Goal: Transaction & Acquisition: Purchase product/service

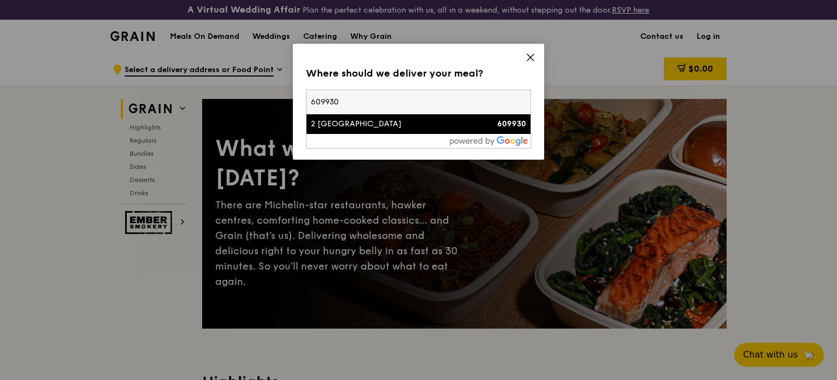
type input "609930"
click at [391, 123] on div "2 [GEOGRAPHIC_DATA]" at bounding box center [392, 124] width 162 height 11
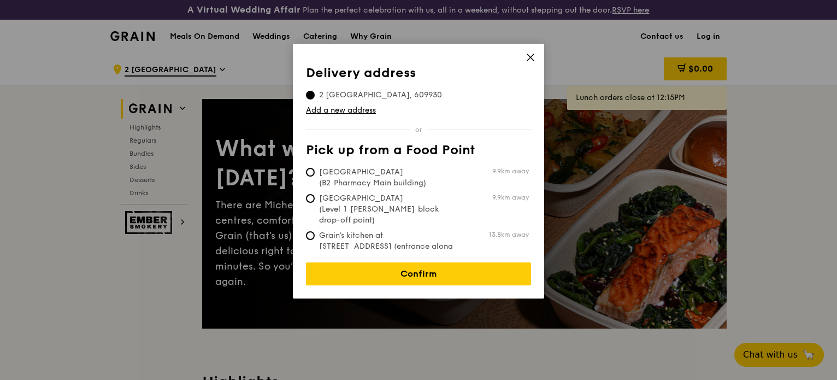
scroll to position [55, 0]
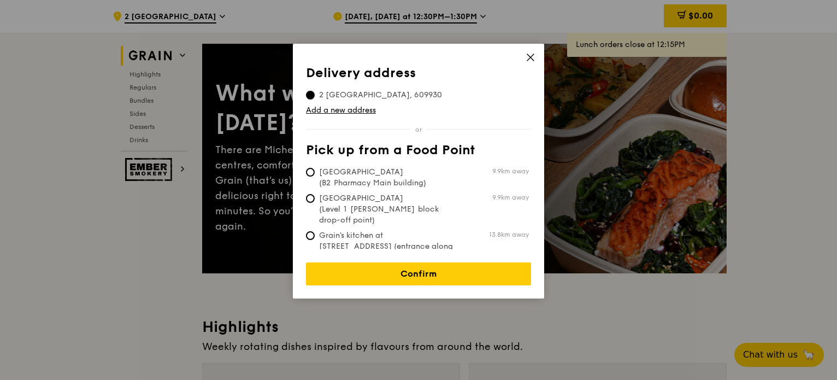
click at [380, 230] on span "Grain's kitchen at [STREET_ADDRESS] (entrance along [PERSON_NAME][GEOGRAPHIC_DA…" at bounding box center [387, 252] width 163 height 44
click at [315, 231] on input "Grain's kitchen at 5 Burn Road #05-01 (entrance along Harrison Road) 13.8km away" at bounding box center [310, 235] width 9 height 9
radio input "true"
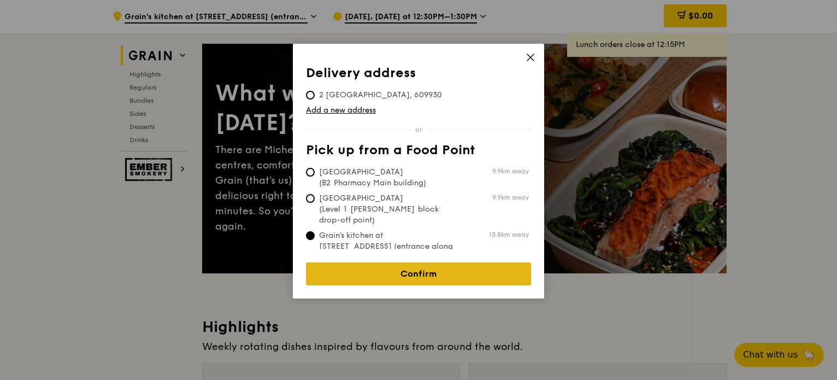
click at [393, 269] on link "Confirm" at bounding box center [418, 273] width 225 height 23
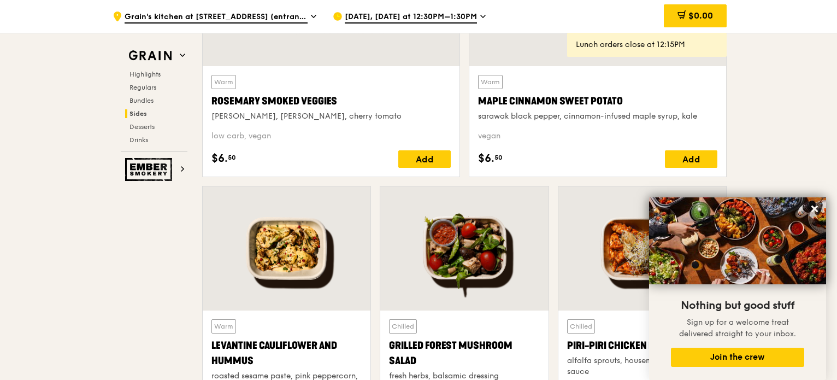
scroll to position [2732, 0]
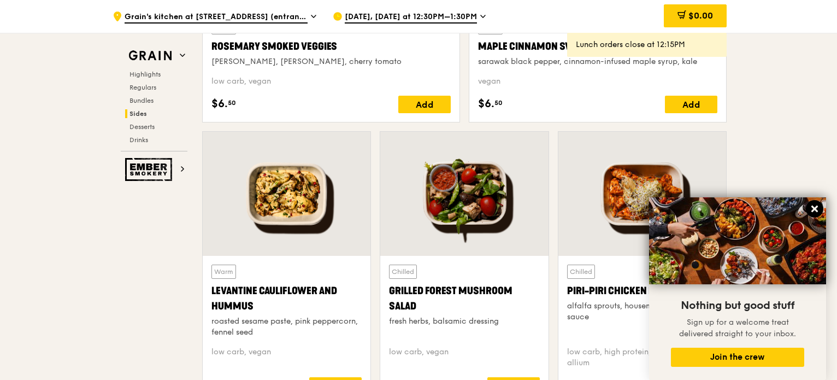
click at [816, 206] on icon at bounding box center [814, 208] width 7 height 7
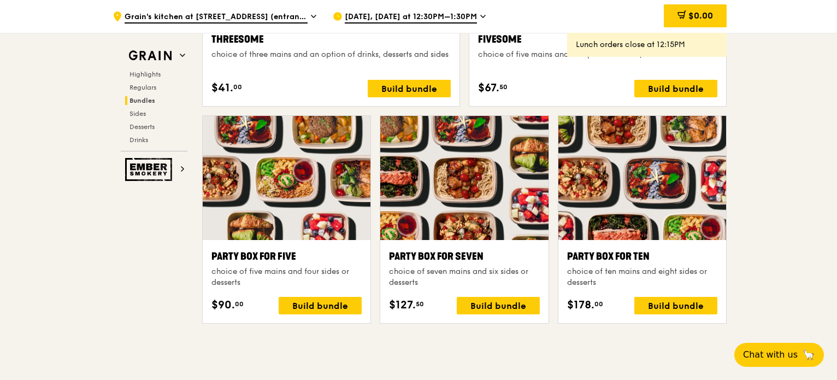
scroll to position [2077, 0]
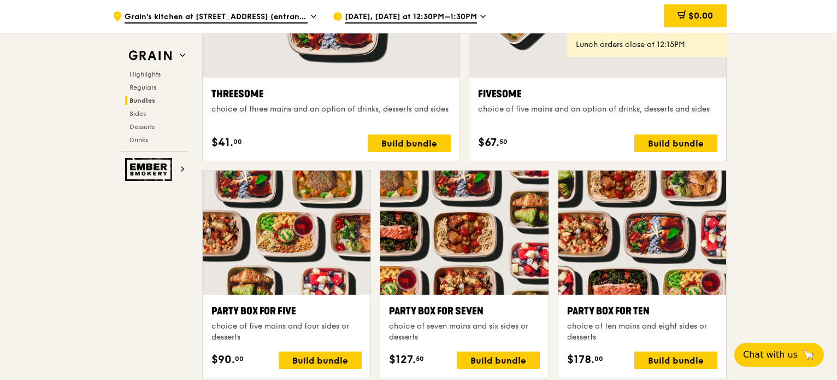
click at [481, 17] on icon at bounding box center [483, 16] width 4 height 2
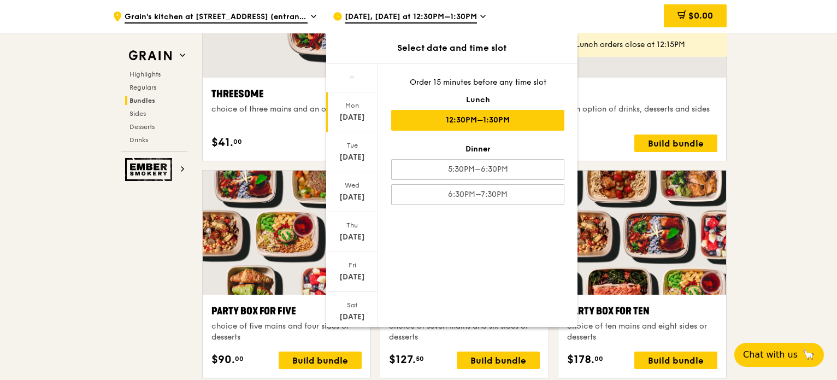
click at [807, 80] on div ".cls-1 { fill: none; stroke: #fff; stroke-linecap: round; stroke-linejoin: roun…" at bounding box center [418, 287] width 837 height 4622
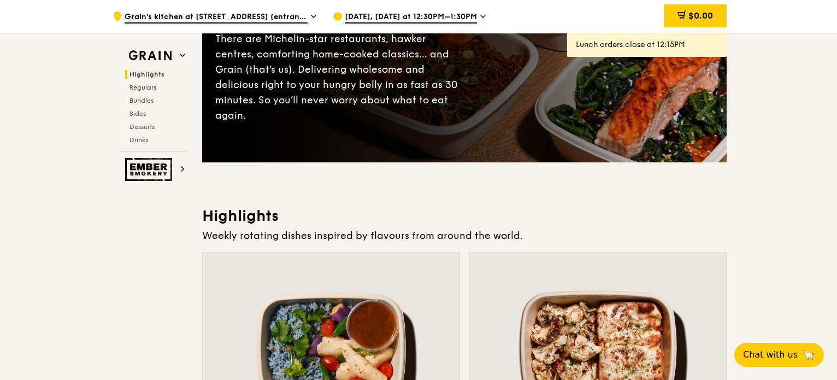
scroll to position [0, 0]
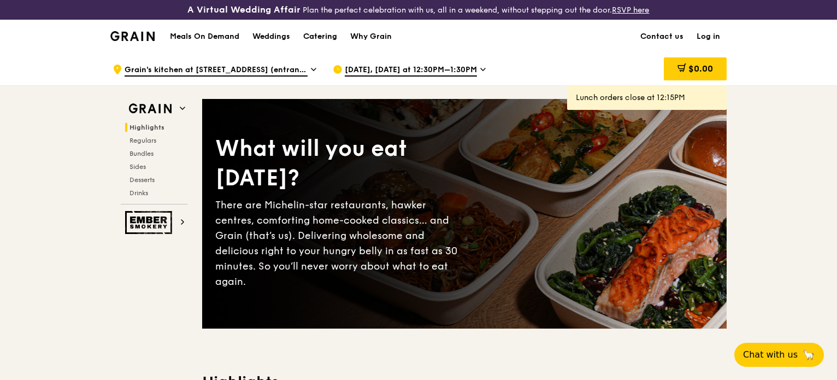
click at [324, 37] on div "Catering" at bounding box center [320, 36] width 34 height 33
click at [258, 69] on span "Grain's kitchen at 5 Burn Road #05-01 (entrance along Harrison Road)" at bounding box center [216, 70] width 183 height 12
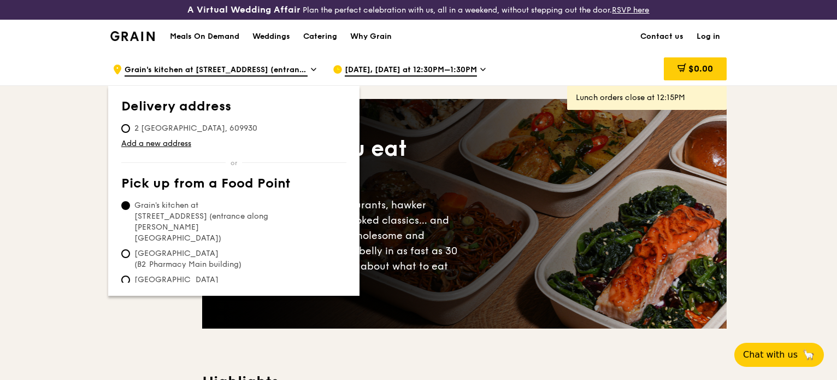
click at [116, 128] on div "Delivery address Pick up from a Food Point Delivery address 2 International Bus…" at bounding box center [233, 191] width 251 height 210
click at [123, 128] on input "2 International Business Park, 609930" at bounding box center [125, 128] width 9 height 9
radio input "true"
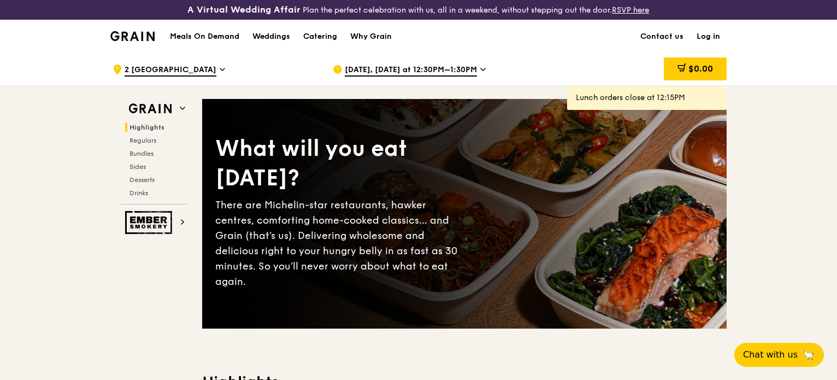
click at [440, 69] on span "Sep 29, Today at 12:30PM–1:30PM" at bounding box center [411, 70] width 132 height 12
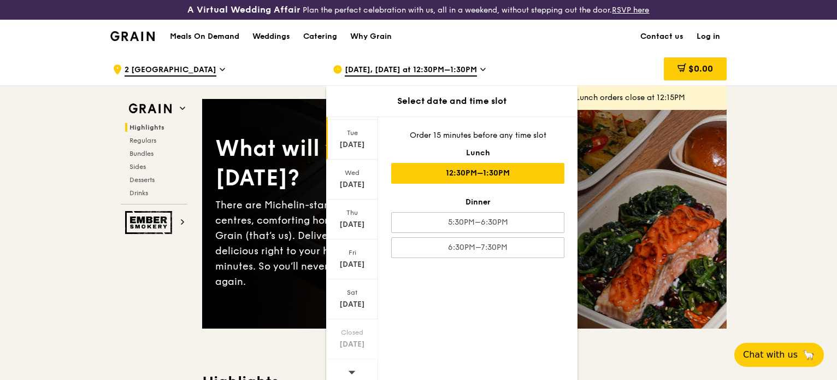
scroll to position [72, 0]
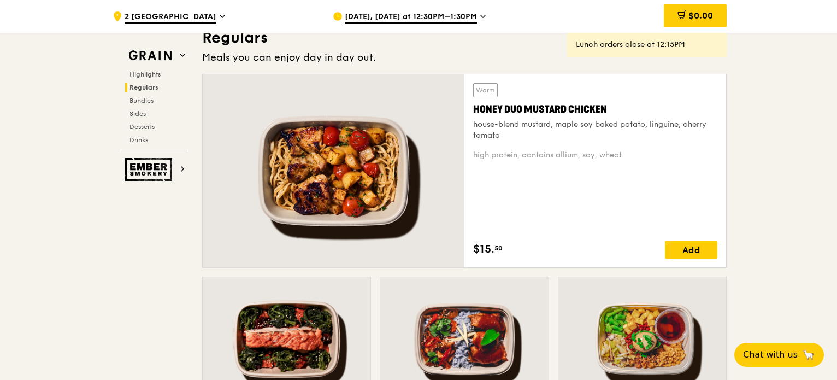
scroll to position [819, 0]
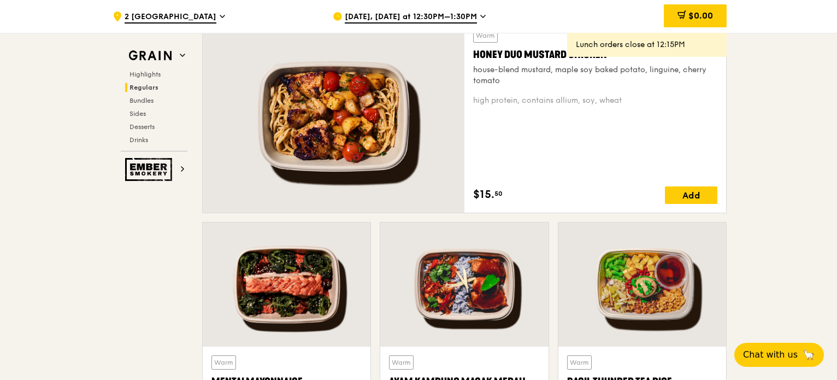
drag, startPoint x: 37, startPoint y: 277, endPoint x: 45, endPoint y: 273, distance: 9.0
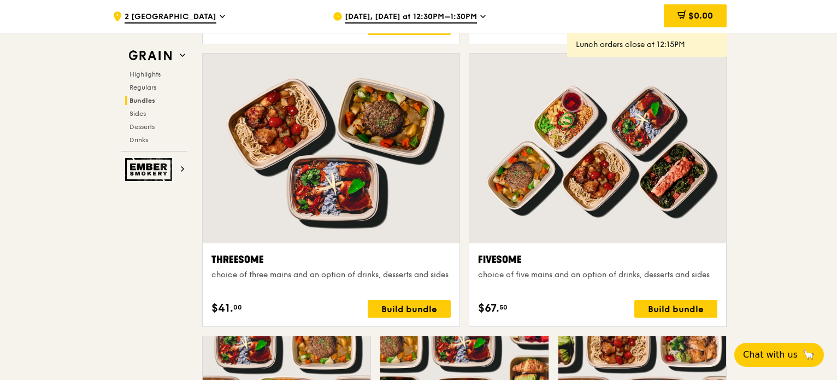
scroll to position [1584, 0]
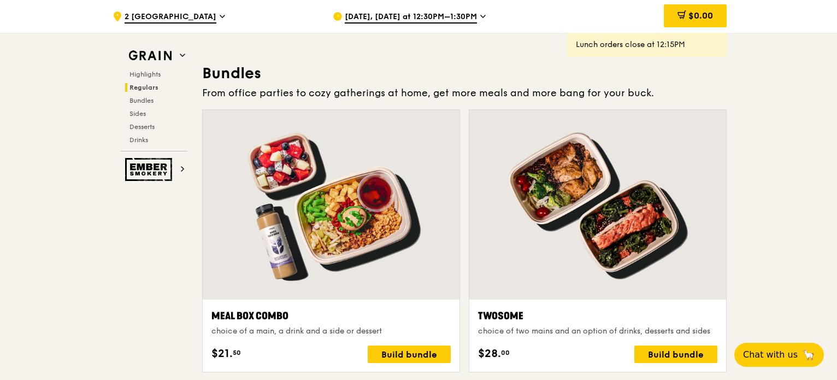
click at [456, 10] on div "Sep 29, Today at 12:30PM–1:30PM" at bounding box center [434, 16] width 203 height 33
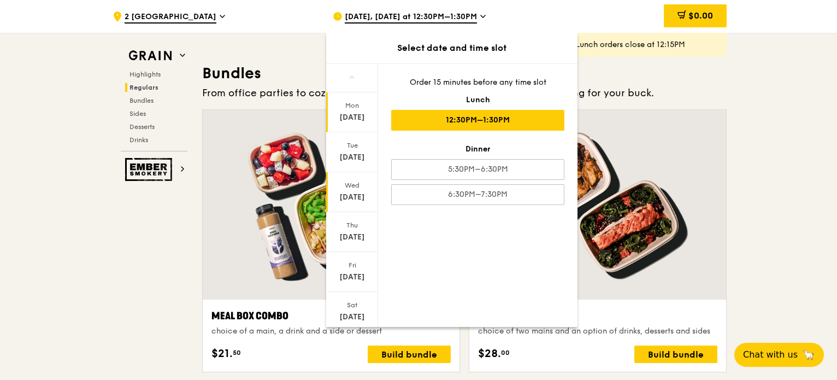
click at [353, 199] on div "Oct 1" at bounding box center [352, 197] width 49 height 11
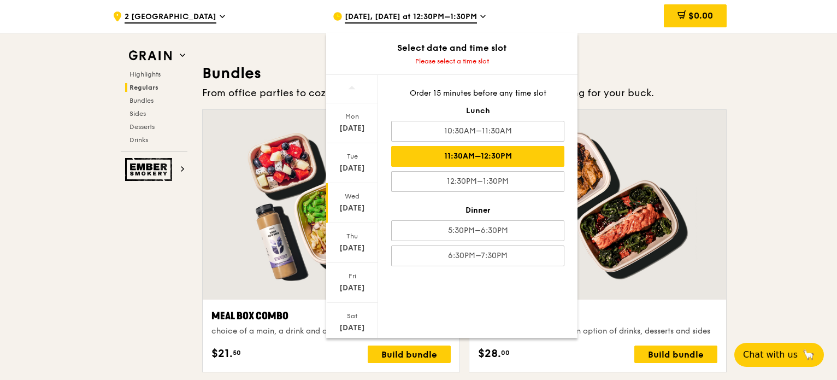
click at [497, 159] on div "11:30AM–12:30PM" at bounding box center [477, 156] width 173 height 21
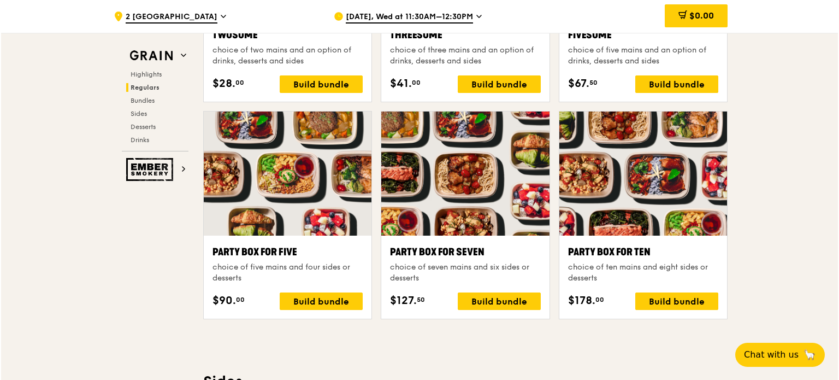
scroll to position [1966, 0]
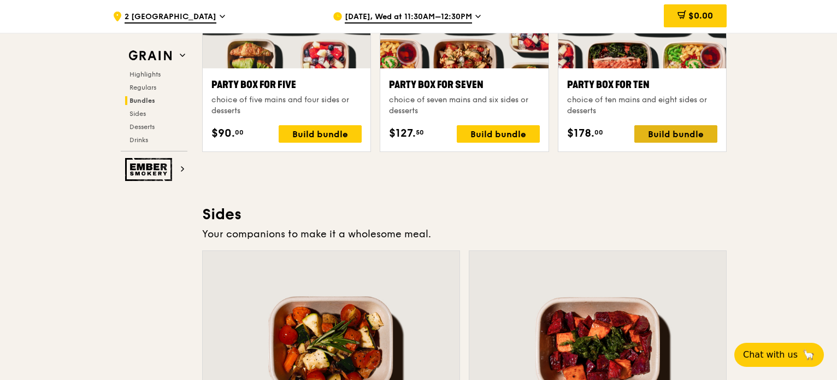
click at [677, 133] on div "Build bundle" at bounding box center [675, 133] width 83 height 17
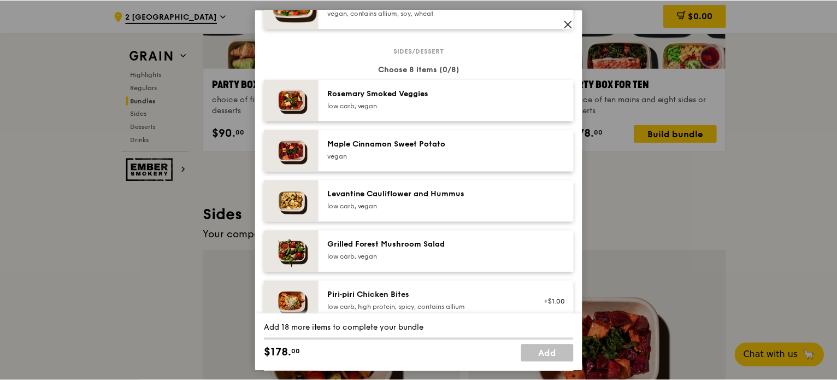
scroll to position [546, 0]
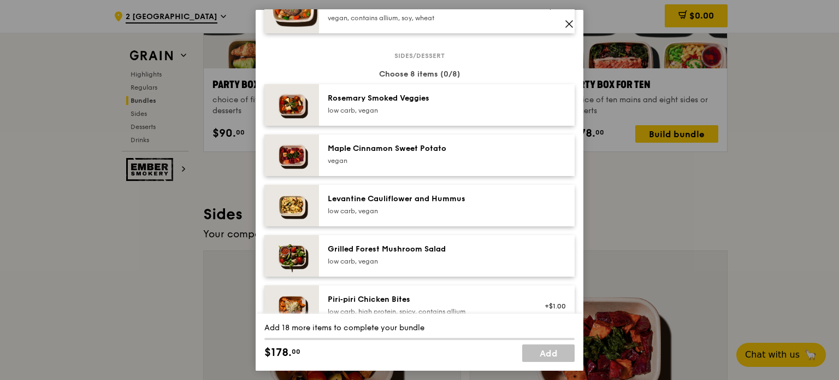
click at [566, 25] on icon at bounding box center [569, 24] width 10 height 10
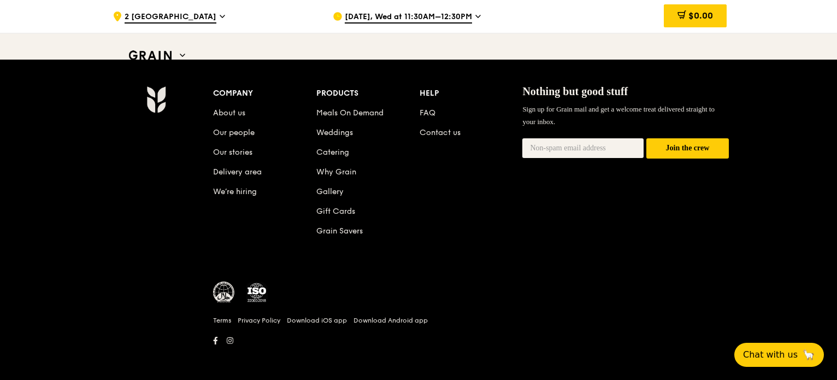
scroll to position [4267, 0]
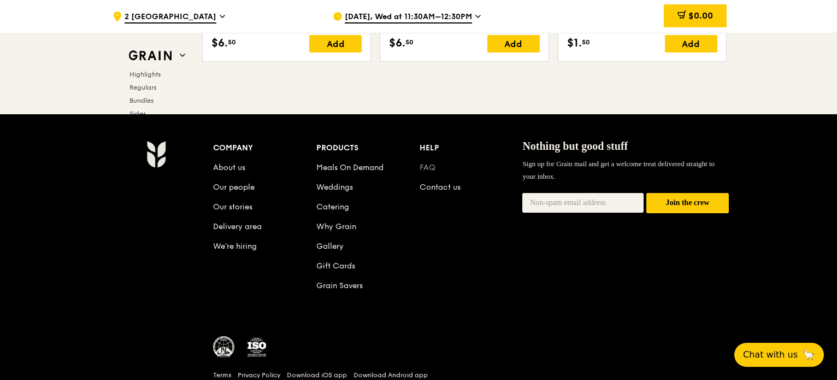
click at [424, 163] on link "FAQ" at bounding box center [427, 167] width 16 height 9
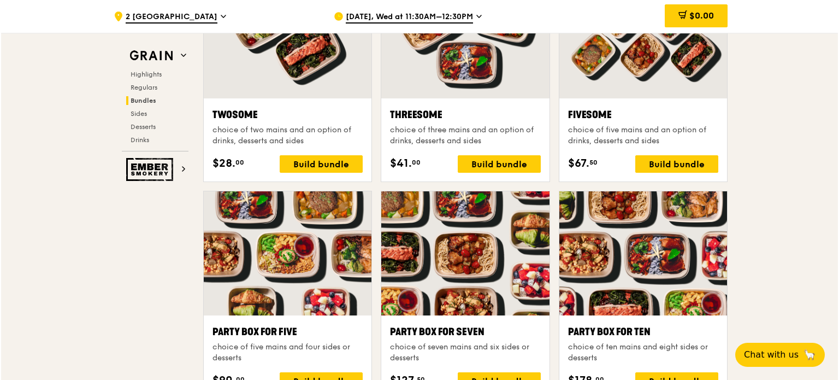
scroll to position [1701, 0]
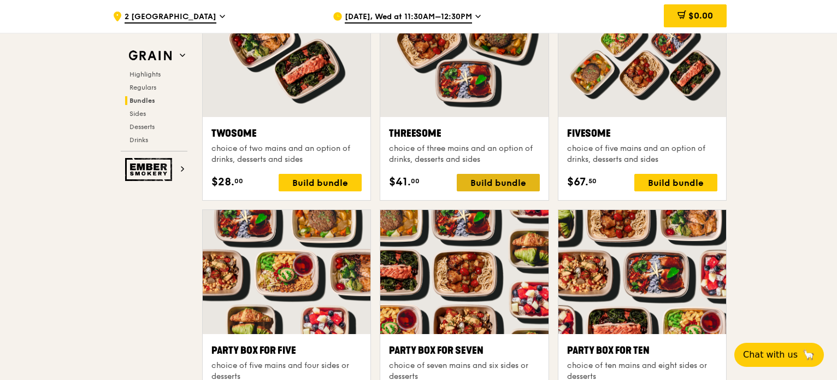
click at [491, 178] on div "Build bundle" at bounding box center [498, 182] width 83 height 17
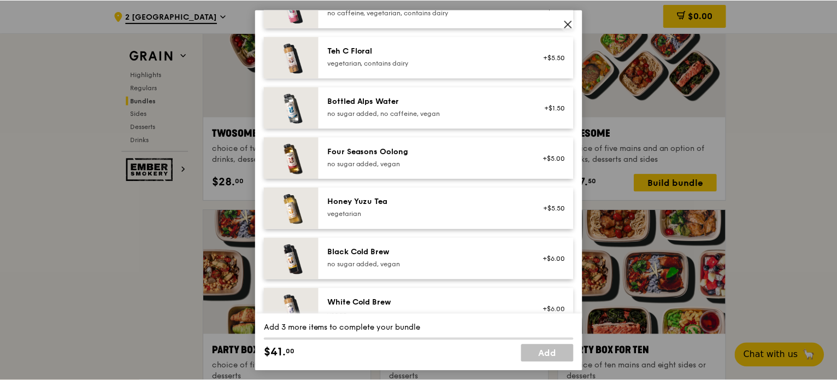
scroll to position [1326, 0]
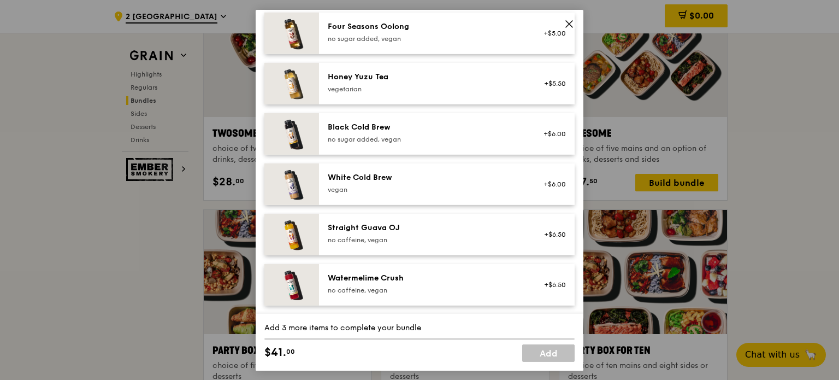
click at [568, 23] on icon at bounding box center [569, 23] width 7 height 7
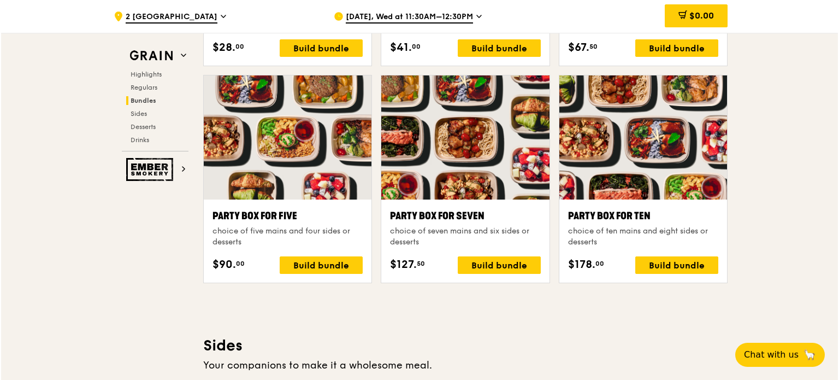
scroll to position [1810, 0]
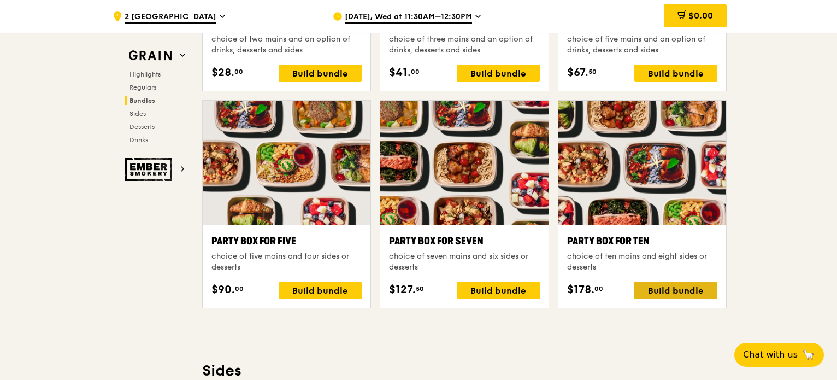
click at [701, 288] on div "Build bundle" at bounding box center [675, 289] width 83 height 17
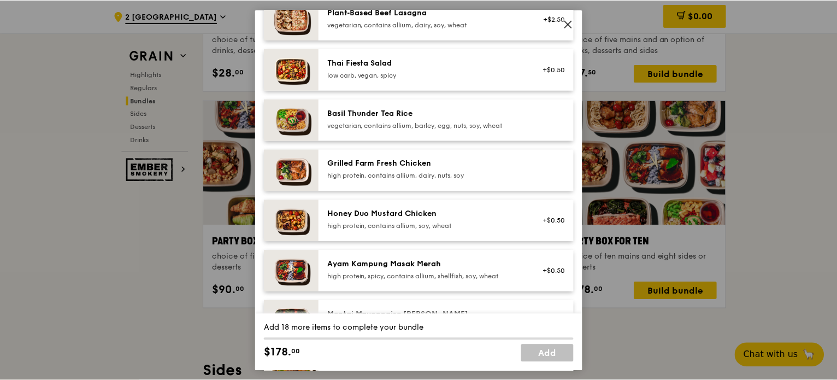
scroll to position [55, 0]
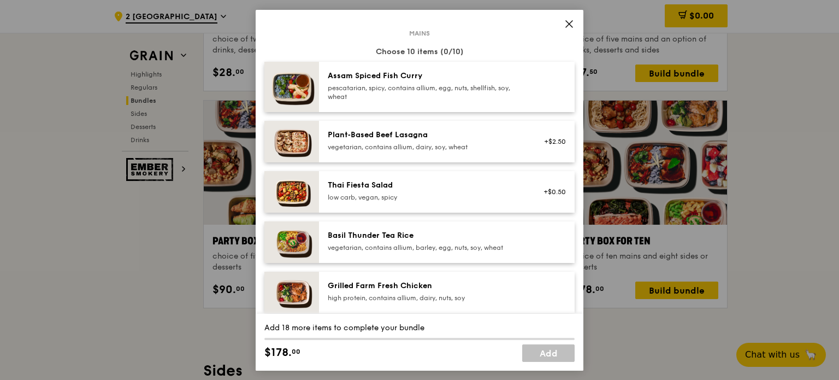
click at [568, 23] on icon at bounding box center [569, 24] width 10 height 10
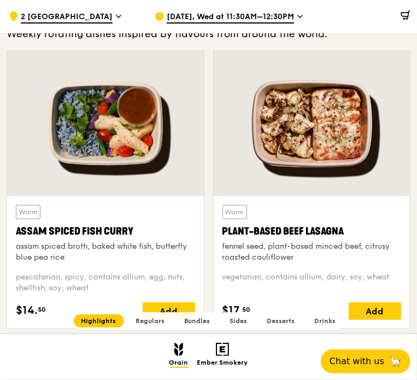
scroll to position [382, 0]
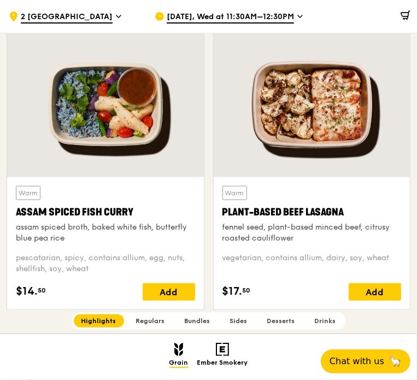
drag, startPoint x: 15, startPoint y: 209, endPoint x: 135, endPoint y: 215, distance: 120.8
click at [135, 215] on div "Warm Assam Spiced Fish Curry assam spiced broth, baked white fish, butterfly bl…" at bounding box center [105, 243] width 197 height 132
copy div "Assam Spiced Fish Curry"
drag, startPoint x: 15, startPoint y: 227, endPoint x: 72, endPoint y: 238, distance: 57.9
click at [72, 238] on div "Warm Assam Spiced Fish Curry assam spiced broth, baked white fish, butterfly bl…" at bounding box center [105, 243] width 197 height 132
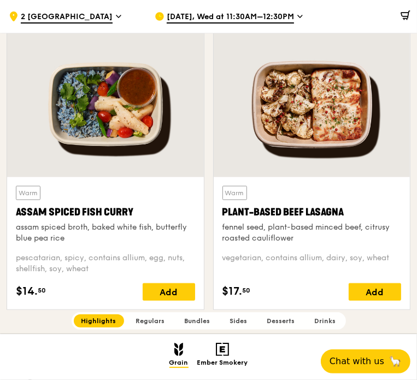
copy div "assam spiced broth, baked white fish, butterfly blue pea rice"
drag, startPoint x: 216, startPoint y: 209, endPoint x: 343, endPoint y: 218, distance: 127.0
click at [343, 218] on div "Warm Plant-Based Beef Lasagna fennel seed, plant-based minced beef, citrusy roa…" at bounding box center [312, 243] width 197 height 132
copy div "Plant-Based Beef Lasagna"
drag, startPoint x: 219, startPoint y: 225, endPoint x: 295, endPoint y: 238, distance: 76.9
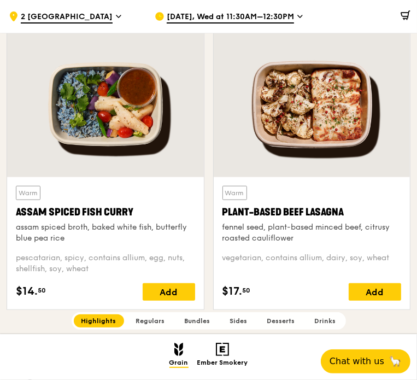
click at [295, 238] on div "Warm Plant-Based Beef Lasagna fennel seed, plant-based minced beef, citrusy roa…" at bounding box center [312, 243] width 197 height 132
copy div "fennel seed, plant-based minced beef, citrusy roasted cauliflower"
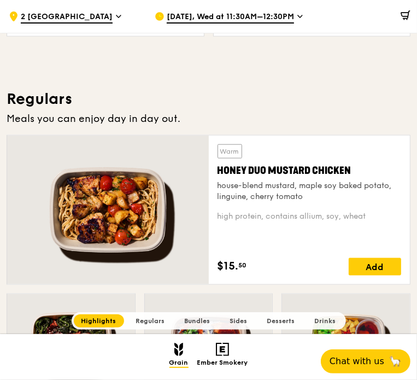
scroll to position [710, 0]
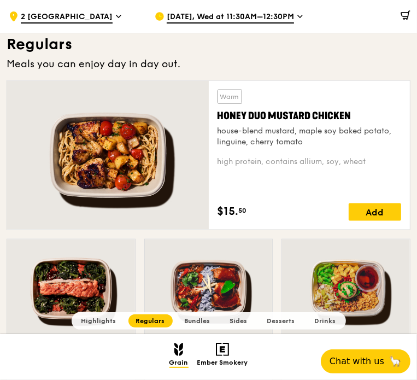
drag, startPoint x: 214, startPoint y: 114, endPoint x: 354, endPoint y: 120, distance: 140.5
click at [354, 120] on div "Warm Honey Duo Mustard Chicken house-blend mustard, maple soy baked potato, lin…" at bounding box center [310, 155] width 202 height 149
copy div "Honey Duo Mustard Chicken"
drag, startPoint x: 218, startPoint y: 126, endPoint x: 307, endPoint y: 139, distance: 89.4
click at [307, 139] on div "house-blend mustard, maple soy baked potato, linguine, cherry tomato" at bounding box center [309, 137] width 184 height 22
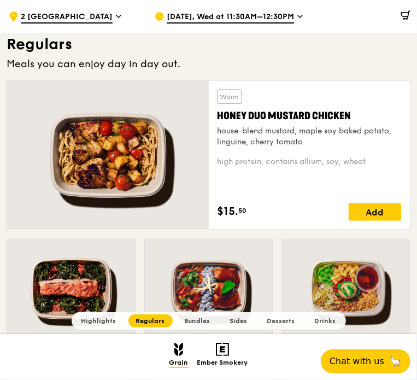
copy div "house-blend mustard, maple soy baked potato, linguine, cherry tomato"
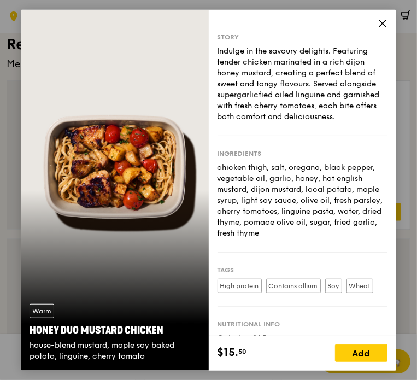
click at [382, 23] on icon at bounding box center [382, 23] width 7 height 7
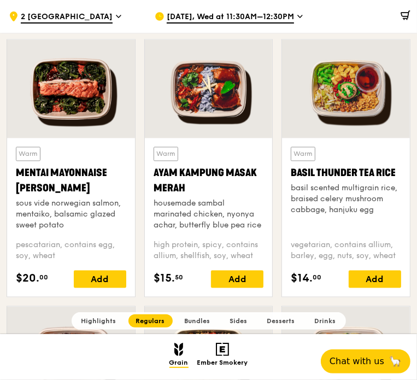
scroll to position [928, 0]
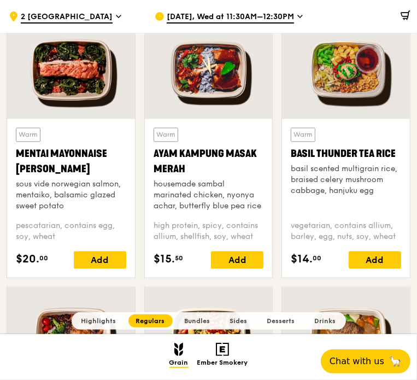
drag, startPoint x: 17, startPoint y: 150, endPoint x: 84, endPoint y: 170, distance: 69.5
click at [84, 170] on div "Mentai Mayonnaise Aburi Salmon" at bounding box center [71, 161] width 110 height 31
copy div "Mentai Mayonnaise Aburi Salmon"
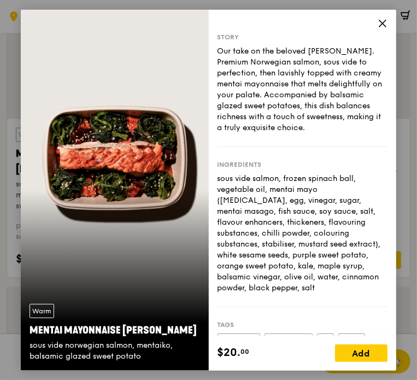
click at [377, 26] on icon at bounding box center [382, 23] width 10 height 10
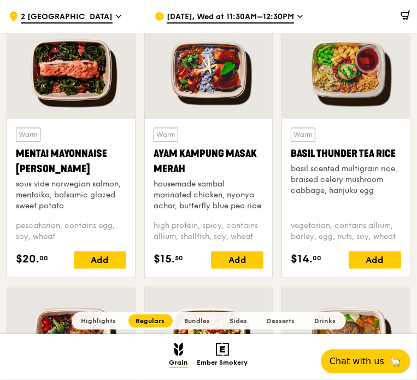
drag, startPoint x: 13, startPoint y: 181, endPoint x: 66, endPoint y: 208, distance: 58.9
click at [66, 208] on div "Warm Mentai Mayonnaise Aburi Salmon sous vide norwegian salmon, mentaiko, balsa…" at bounding box center [71, 198] width 128 height 158
copy div "sous vide norwegian salmon, mentaiko, balsamic glazed sweet potato"
drag, startPoint x: 172, startPoint y: 157, endPoint x: 191, endPoint y: 171, distance: 23.7
click at [191, 171] on div "Ayam Kampung Masak Merah" at bounding box center [208, 161] width 110 height 31
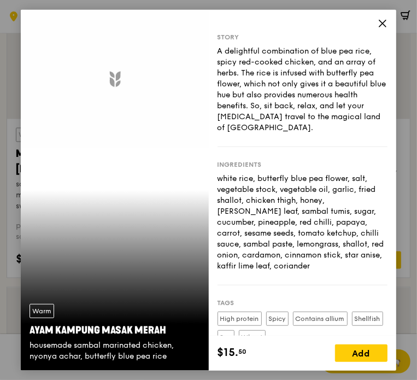
copy div "Ayam Kampung Masak Merah"
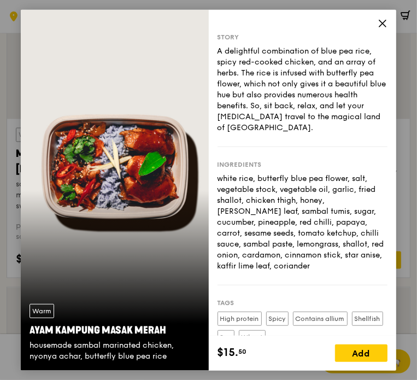
click at [381, 22] on icon at bounding box center [382, 23] width 7 height 7
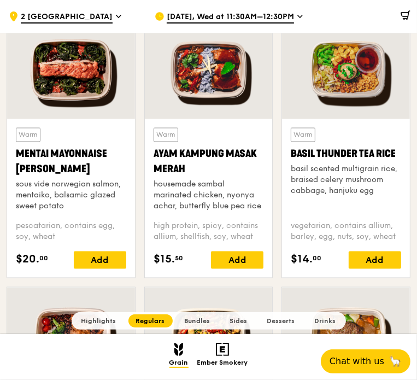
drag, startPoint x: 154, startPoint y: 183, endPoint x: 262, endPoint y: 204, distance: 109.6
click at [262, 204] on div "housemade sambal marinated chicken, nyonya achar, butterfly blue pea rice" at bounding box center [208, 195] width 110 height 33
copy div "housemade sambal marinated chicken, nyonya achar, butterfly blue pea rice"
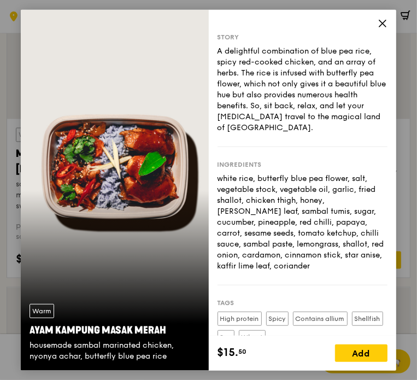
click at [382, 24] on icon at bounding box center [382, 23] width 10 height 10
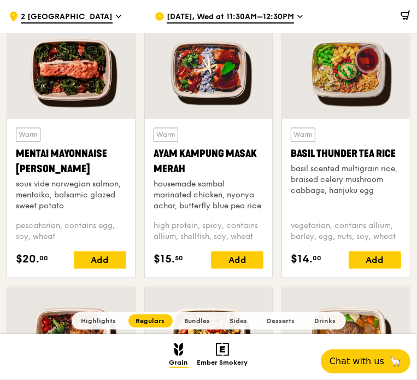
drag, startPoint x: 288, startPoint y: 150, endPoint x: 395, endPoint y: 151, distance: 107.0
click at [395, 151] on div "Warm Basil Thunder Tea Rice basil scented multigrain rice, braised celery mushr…" at bounding box center [346, 198] width 128 height 158
drag, startPoint x: 285, startPoint y: 168, endPoint x: 411, endPoint y: 179, distance: 126.0
click at [377, 191] on div "Warm Basil Thunder Tea Rice basil scented multigrain rice, braised celery mushr…" at bounding box center [346, 198] width 128 height 158
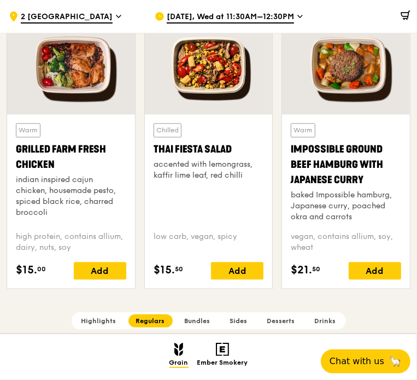
scroll to position [1201, 0]
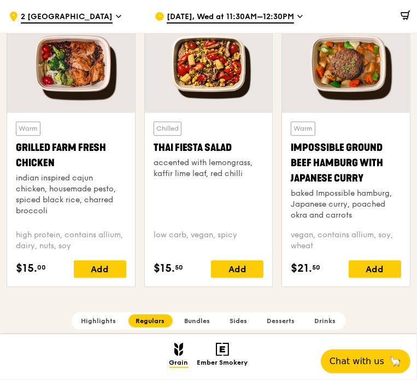
drag, startPoint x: 25, startPoint y: 144, endPoint x: 68, endPoint y: 168, distance: 49.4
click at [68, 168] on div "Warm Grilled Farm Fresh Chicken indian inspired cajun chicken, housemade pesto,…" at bounding box center [71, 200] width 128 height 174
drag, startPoint x: 11, startPoint y: 175, endPoint x: 50, endPoint y: 209, distance: 52.2
click at [50, 209] on div "Warm Grilled Farm Fresh Chicken indian inspired cajun chicken, housemade pesto,…" at bounding box center [71, 200] width 128 height 174
drag, startPoint x: 146, startPoint y: 142, endPoint x: 238, endPoint y: 148, distance: 92.5
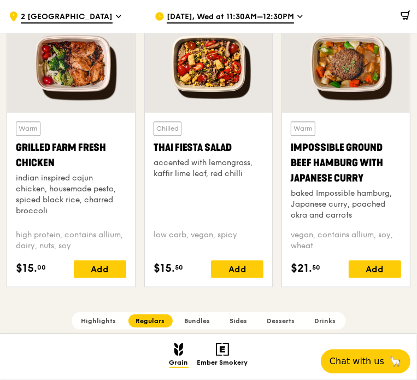
click at [238, 148] on div "Chilled Thai Fiesta Salad accented with lemongrass, kaffir lime leaf, red chill…" at bounding box center [209, 200] width 128 height 174
drag, startPoint x: 169, startPoint y: 161, endPoint x: 252, endPoint y: 173, distance: 83.9
click at [252, 173] on div "Chilled Thai Fiesta Salad accented with lemongrass, kaffir lime leaf, red chill…" at bounding box center [209, 200] width 128 height 174
drag, startPoint x: 287, startPoint y: 144, endPoint x: 363, endPoint y: 179, distance: 82.8
click at [363, 179] on div "Warm Impossible Ground Beef Hamburg with Japanese Curry baked Impossible hambur…" at bounding box center [346, 200] width 128 height 174
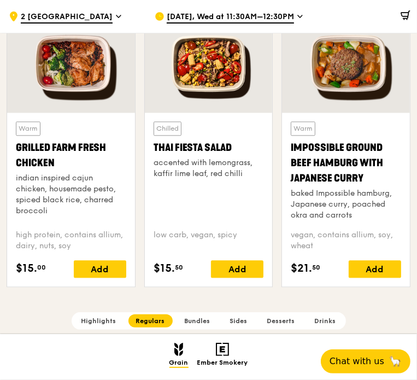
drag, startPoint x: 287, startPoint y: 190, endPoint x: 356, endPoint y: 218, distance: 74.2
click at [356, 218] on div "Warm Impossible Ground Beef Hamburg with Japanese Curry baked Impossible hambur…" at bounding box center [346, 200] width 128 height 174
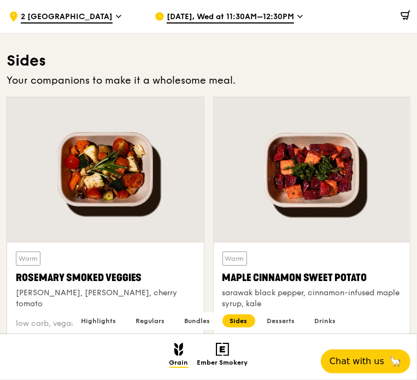
scroll to position [2075, 0]
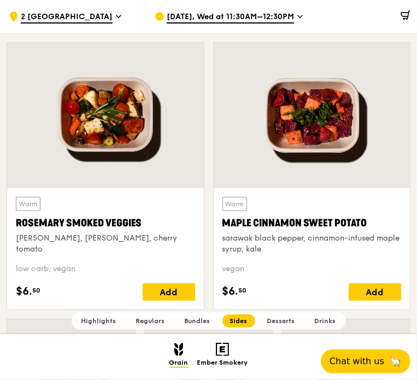
drag, startPoint x: 9, startPoint y: 218, endPoint x: 140, endPoint y: 224, distance: 130.6
click at [140, 224] on div "Warm Rosemary Smoked Veggies rosemary, zucchini, cherry tomato low carb, vegan …" at bounding box center [105, 248] width 197 height 121
drag, startPoint x: 11, startPoint y: 235, endPoint x: 142, endPoint y: 238, distance: 130.5
click at [142, 238] on div "Warm Rosemary Smoked Veggies rosemary, zucchini, cherry tomato low carb, vegan …" at bounding box center [105, 248] width 197 height 121
drag, startPoint x: 214, startPoint y: 218, endPoint x: 377, endPoint y: 222, distance: 163.3
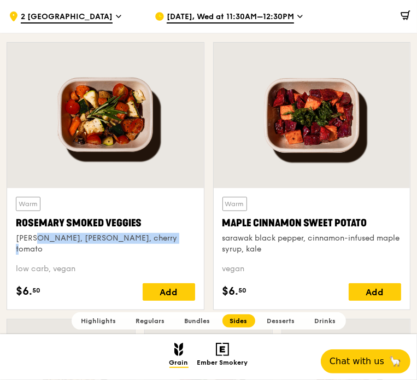
click at [377, 222] on div "Warm Maple Cinnamon Sweet Potato sarawak black pepper, cinnamon-infused maple s…" at bounding box center [312, 248] width 197 height 121
drag, startPoint x: 218, startPoint y: 235, endPoint x: 288, endPoint y: 248, distance: 71.1
click at [288, 248] on div "Warm Maple Cinnamon Sweet Potato sarawak black pepper, cinnamon-infused maple s…" at bounding box center [312, 248] width 197 height 121
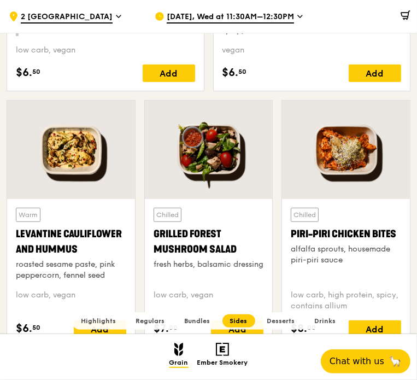
scroll to position [2348, 0]
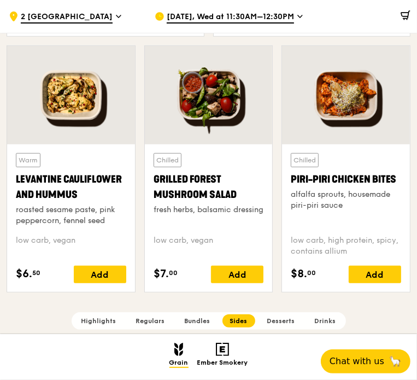
drag, startPoint x: 13, startPoint y: 175, endPoint x: 74, endPoint y: 190, distance: 62.8
click at [74, 190] on div "Warm Levantine Cauliflower and Hummus roasted sesame paste, pink peppercorn, fe…" at bounding box center [71, 217] width 128 height 147
drag, startPoint x: 13, startPoint y: 208, endPoint x: 111, endPoint y: 222, distance: 99.9
click at [111, 222] on div "Warm Levantine Cauliflower and Hummus roasted sesame paste, pink peppercorn, fe…" at bounding box center [71, 217] width 128 height 147
drag, startPoint x: 157, startPoint y: 175, endPoint x: 212, endPoint y: 185, distance: 56.6
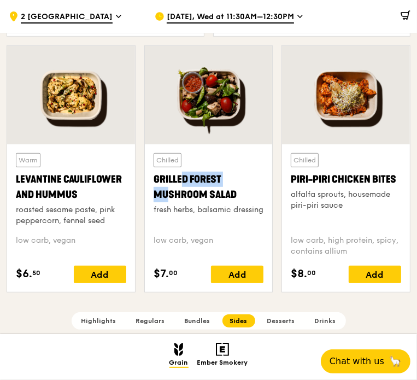
click at [212, 185] on div "Grilled Forest Mushroom Salad" at bounding box center [208, 186] width 110 height 31
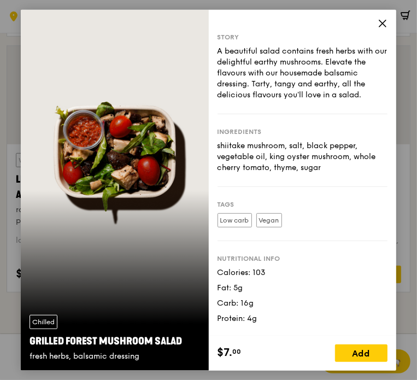
click at [383, 21] on icon at bounding box center [382, 23] width 10 height 10
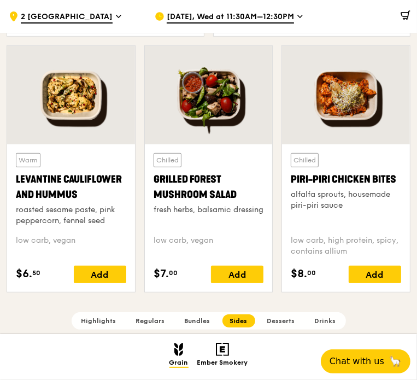
drag, startPoint x: 191, startPoint y: 174, endPoint x: 247, endPoint y: 191, distance: 58.7
click at [247, 191] on div "Chilled Grilled Forest Mushroom Salad fresh herbs, balsamic dressing low carb, …" at bounding box center [209, 217] width 128 height 147
drag, startPoint x: 149, startPoint y: 205, endPoint x: 192, endPoint y: 220, distance: 46.3
click at [192, 220] on div "Chilled Grilled Forest Mushroom Salad fresh herbs, balsamic dressing low carb, …" at bounding box center [209, 217] width 128 height 147
drag, startPoint x: 287, startPoint y: 172, endPoint x: 395, endPoint y: 175, distance: 108.2
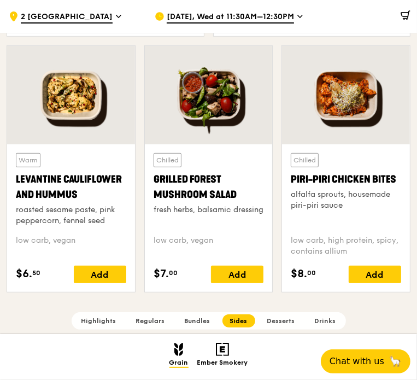
click at [395, 175] on div "Chilled Piri-piri Chicken Bites alfalfa sprouts, housemade piri-piri sauce low …" at bounding box center [346, 217] width 128 height 147
drag, startPoint x: 290, startPoint y: 191, endPoint x: 348, endPoint y: 202, distance: 58.9
click at [348, 202] on div "Chilled Piri-piri Chicken Bites alfalfa sprouts, housemade piri-piri sauce low …" at bounding box center [346, 217] width 128 height 147
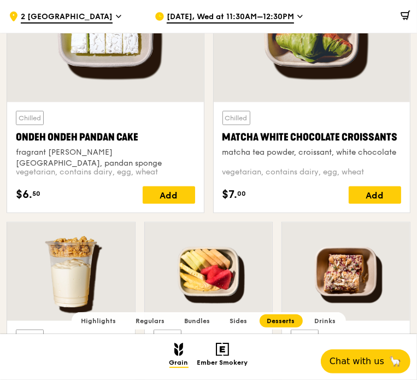
scroll to position [2785, 0]
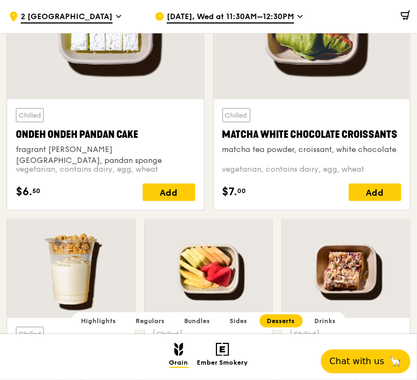
drag, startPoint x: 13, startPoint y: 134, endPoint x: 138, endPoint y: 133, distance: 125.6
click at [138, 133] on div "Chilled Ondeh Ondeh Pandan Cake fragrant gula melaka, pandan sponge vegetarian,…" at bounding box center [105, 154] width 197 height 110
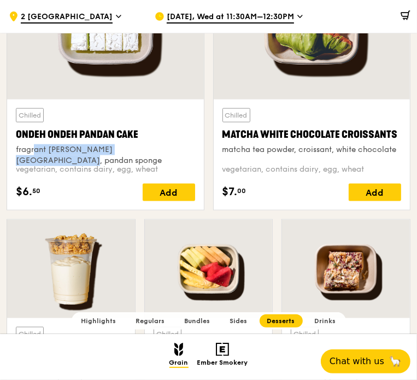
drag, startPoint x: 11, startPoint y: 145, endPoint x: 176, endPoint y: 144, distance: 164.9
click at [176, 144] on div "Chilled Ondeh Ondeh Pandan Cake fragrant gula melaka, pandan sponge vegetarian,…" at bounding box center [105, 154] width 197 height 110
drag, startPoint x: 220, startPoint y: 132, endPoint x: 399, endPoint y: 134, distance: 178.6
click at [399, 134] on div "Chilled Matcha White Chocolate Croissants matcha tea powder, croissant, white c…" at bounding box center [312, 154] width 197 height 110
drag, startPoint x: 218, startPoint y: 146, endPoint x: 395, endPoint y: 146, distance: 176.9
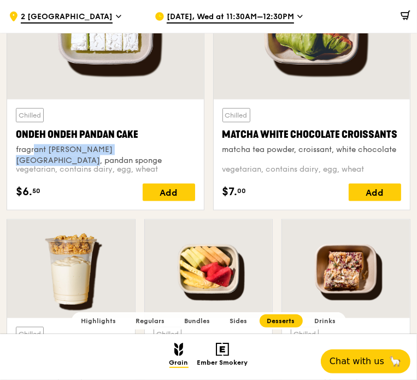
click at [395, 146] on div "Chilled Matcha White Chocolate Croissants matcha tea powder, croissant, white c…" at bounding box center [312, 154] width 197 height 110
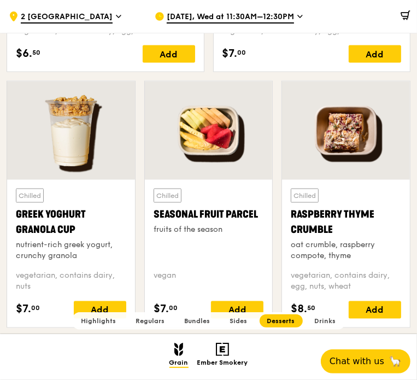
scroll to position [2949, 0]
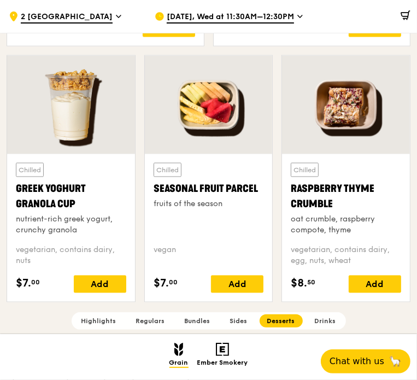
drag, startPoint x: 13, startPoint y: 185, endPoint x: 100, endPoint y: 199, distance: 89.1
click at [100, 199] on div "Chilled Greek Yoghurt Granola Cup nutrient-rich greek yogurt, crunchy granola v…" at bounding box center [71, 227] width 128 height 147
drag, startPoint x: 13, startPoint y: 216, endPoint x: 83, endPoint y: 232, distance: 71.8
click at [83, 232] on div "Chilled Greek Yoghurt Granola Cup nutrient-rich greek yogurt, crunchy granola v…" at bounding box center [71, 227] width 128 height 147
drag, startPoint x: 205, startPoint y: 185, endPoint x: 266, endPoint y: 188, distance: 60.7
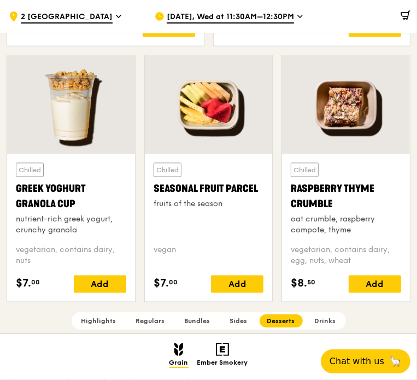
click at [266, 188] on div "Chilled Seasonal Fruit Parcel fruits of the season vegan $7. 00 Add" at bounding box center [209, 227] width 128 height 147
drag, startPoint x: 149, startPoint y: 202, endPoint x: 232, endPoint y: 202, distance: 83.6
click at [232, 202] on div "Chilled Seasonal Fruit Parcel fruits of the season vegan $7. 00 Add" at bounding box center [209, 227] width 128 height 147
drag, startPoint x: 284, startPoint y: 182, endPoint x: 333, endPoint y: 201, distance: 52.2
click at [333, 201] on div "Chilled Raspberry Thyme Crumble oat crumble, raspberry compote, thyme vegetaria…" at bounding box center [346, 227] width 128 height 147
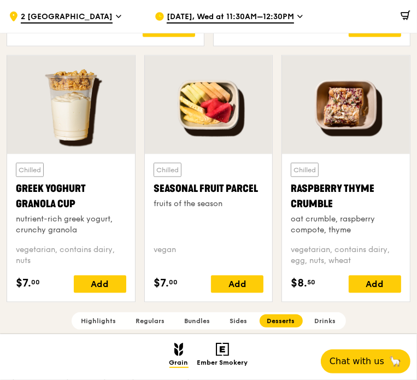
drag, startPoint x: 284, startPoint y: 215, endPoint x: 358, endPoint y: 228, distance: 75.4
click at [358, 228] on div "Chilled Raspberry Thyme Crumble oat crumble, raspberry compote, thyme vegetaria…" at bounding box center [346, 227] width 128 height 147
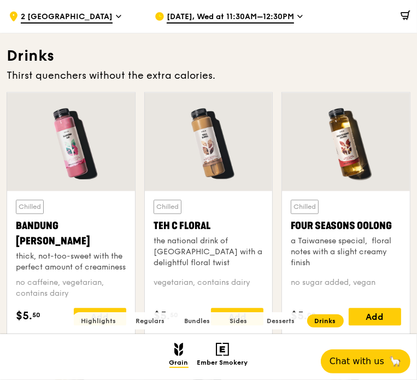
scroll to position [3277, 0]
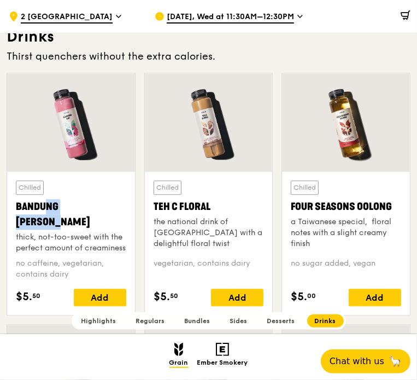
drag, startPoint x: 9, startPoint y: 200, endPoint x: 85, endPoint y: 205, distance: 76.0
click at [85, 205] on div "Chilled Bandung Gao thick, not-too-sweet with the perfect amount of creaminess …" at bounding box center [71, 242] width 128 height 143
drag, startPoint x: 14, startPoint y: 218, endPoint x: 63, endPoint y: 240, distance: 54.0
click at [63, 240] on div "Chilled Bandung Gao thick, not-too-sweet with the perfect amount of creaminess …" at bounding box center [71, 242] width 128 height 143
drag, startPoint x: 148, startPoint y: 200, endPoint x: 215, endPoint y: 206, distance: 66.9
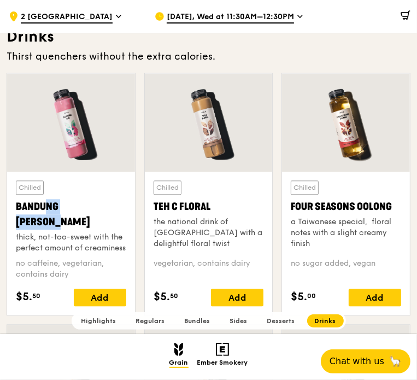
click at [215, 206] on div "Chilled Teh C Floral the national drink of Singapore with a delightful floral t…" at bounding box center [209, 242] width 128 height 143
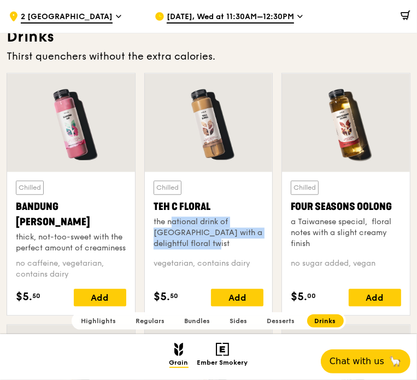
drag, startPoint x: 148, startPoint y: 217, endPoint x: 196, endPoint y: 241, distance: 53.0
click at [196, 241] on div "Chilled Teh C Floral the national drink of Singapore with a delightful floral t…" at bounding box center [209, 242] width 128 height 143
drag, startPoint x: 283, startPoint y: 203, endPoint x: 391, endPoint y: 203, distance: 107.6
click at [391, 203] on div "Chilled Four Seasons Oolong a Taiwanese special,  floral notes with a slight cr…" at bounding box center [346, 242] width 128 height 143
drag, startPoint x: 288, startPoint y: 218, endPoint x: 312, endPoint y: 244, distance: 35.2
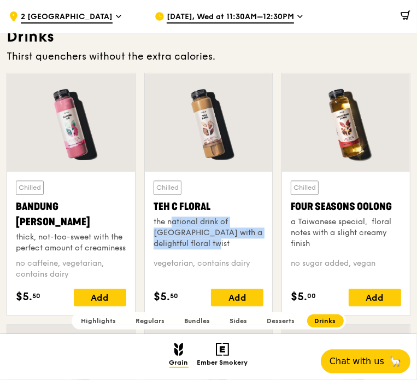
click at [312, 244] on div "Chilled Four Seasons Oolong a Taiwanese special,  floral notes with a slight cr…" at bounding box center [346, 242] width 128 height 143
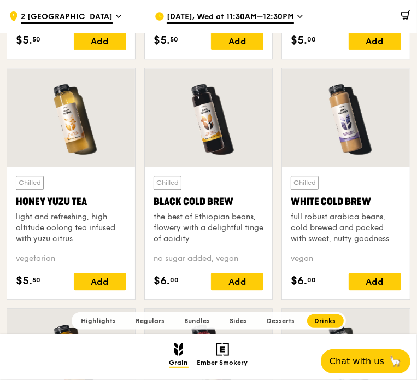
scroll to position [3550, 0]
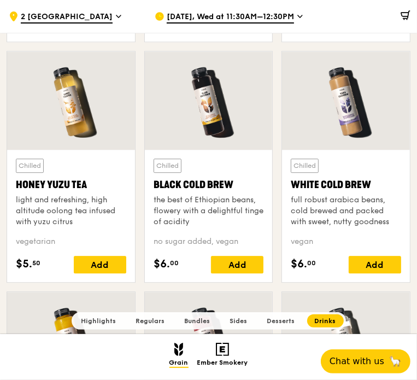
drag, startPoint x: 11, startPoint y: 181, endPoint x: 85, endPoint y: 181, distance: 74.3
click at [85, 181] on div "Chilled Honey Yuzu Tea light and refreshing, high altitude oolong tea infused w…" at bounding box center [71, 216] width 128 height 132
drag, startPoint x: 11, startPoint y: 193, endPoint x: 76, endPoint y: 220, distance: 70.1
click at [76, 220] on div "Chilled Honey Yuzu Tea light and refreshing, high altitude oolong tea infused w…" at bounding box center [71, 216] width 128 height 132
drag, startPoint x: 150, startPoint y: 180, endPoint x: 237, endPoint y: 181, distance: 87.4
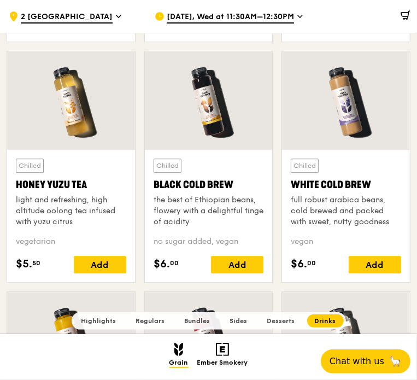
click at [237, 181] on div "Chilled Black Cold Brew the best of Ethiopian beans, flowery with a delightful …" at bounding box center [209, 216] width 128 height 132
drag, startPoint x: 153, startPoint y: 194, endPoint x: 212, endPoint y: 217, distance: 63.6
click at [212, 217] on div "the best of Ethiopian beans, flowery with a delightful tinge of acidity" at bounding box center [208, 210] width 110 height 33
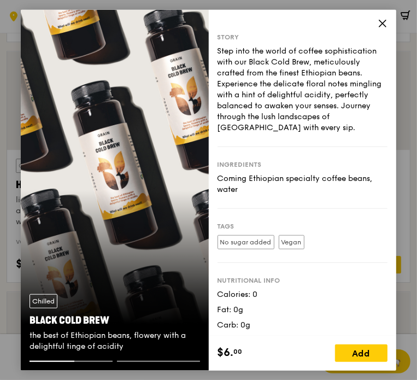
click at [382, 18] on icon at bounding box center [382, 23] width 10 height 10
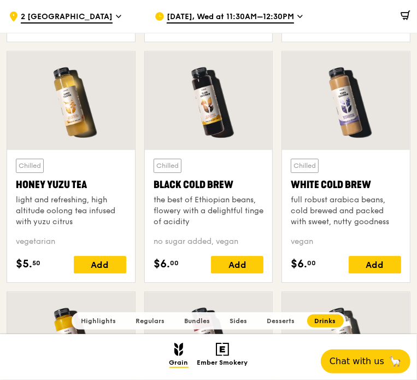
drag, startPoint x: 294, startPoint y: 179, endPoint x: 371, endPoint y: 179, distance: 76.5
click at [371, 179] on div "Chilled White Cold Brew full robust arabica beans, cold brewed and packed with …" at bounding box center [346, 216] width 128 height 132
drag, startPoint x: 288, startPoint y: 197, endPoint x: 394, endPoint y: 221, distance: 108.6
click at [394, 221] on div "Chilled White Cold Brew full robust arabica beans, cold brewed and packed with …" at bounding box center [346, 216] width 128 height 132
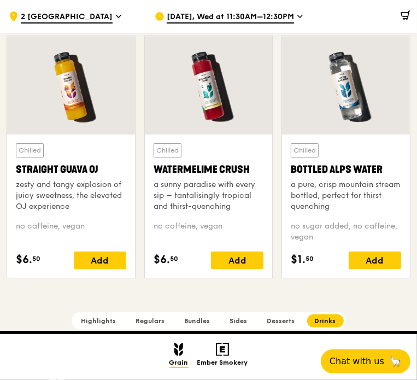
scroll to position [3823, 0]
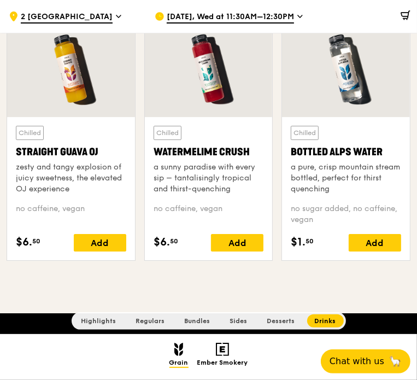
drag, startPoint x: 15, startPoint y: 148, endPoint x: 98, endPoint y: 150, distance: 83.0
click at [98, 150] on div "Chilled Straight Guava OJ zesty and tangy explosion of juicy sweetness, the ele…" at bounding box center [71, 188] width 128 height 143
drag, startPoint x: 13, startPoint y: 163, endPoint x: 70, endPoint y: 185, distance: 62.1
click at [70, 185] on div "Chilled Straight Guava OJ zesty and tangy explosion of juicy sweetness, the ele…" at bounding box center [71, 188] width 128 height 143
drag, startPoint x: 149, startPoint y: 145, endPoint x: 251, endPoint y: 150, distance: 102.8
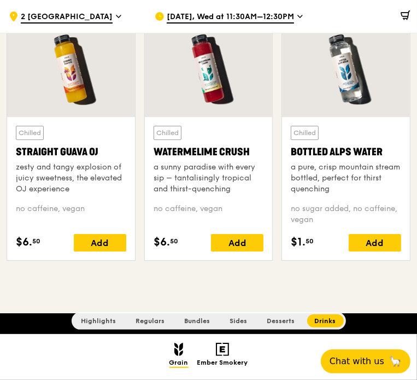
click at [251, 150] on div "Chilled Watermelime Crush a sunny paradise with every sip – tantalisingly tropi…" at bounding box center [209, 188] width 128 height 143
drag, startPoint x: 149, startPoint y: 163, endPoint x: 243, endPoint y: 190, distance: 98.2
click at [243, 190] on div "Chilled Watermelime Crush a sunny paradise with every sip – tantalisingly tropi…" at bounding box center [209, 188] width 128 height 143
drag, startPoint x: 286, startPoint y: 148, endPoint x: 389, endPoint y: 148, distance: 102.7
click at [389, 148] on div "Chilled Bottled Alps Water a pure, crisp mountain stream bottled, perfect for t…" at bounding box center [346, 188] width 128 height 143
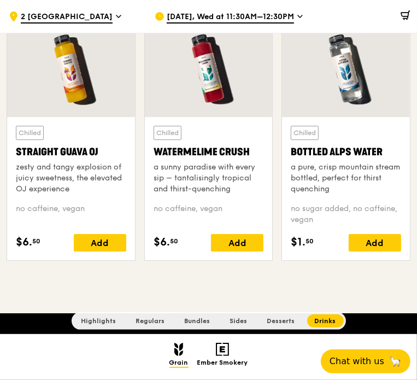
drag, startPoint x: 289, startPoint y: 202, endPoint x: 316, endPoint y: 218, distance: 31.6
click at [316, 218] on div "Chilled Bottled Alps Water a pure, crisp mountain stream bottled, perfect for t…" at bounding box center [346, 188] width 128 height 143
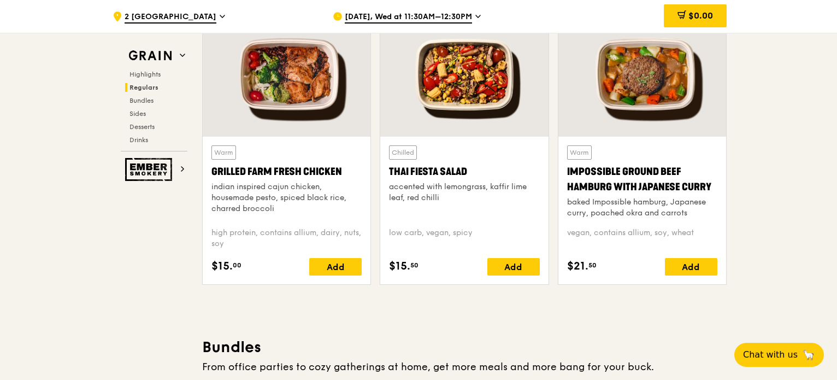
scroll to position [1316, 0]
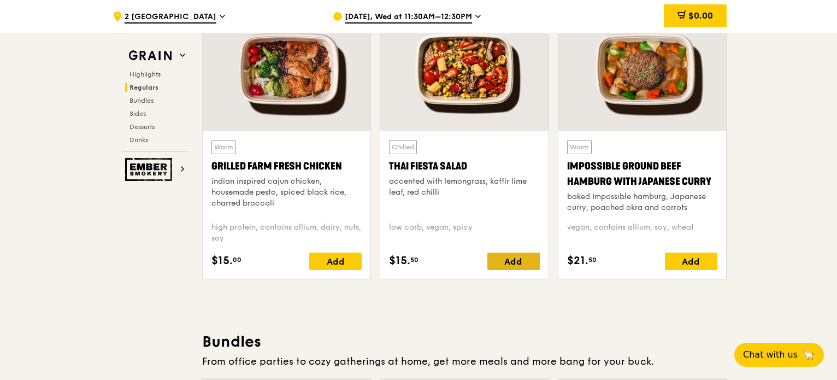
click at [491, 262] on div "Add" at bounding box center [513, 260] width 52 height 17
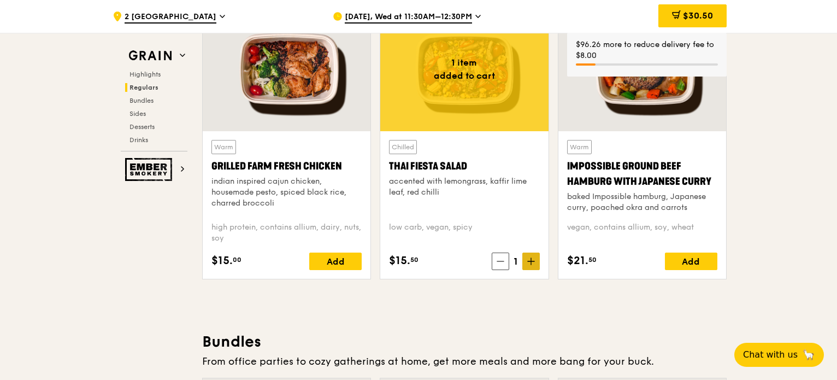
click at [534, 262] on icon at bounding box center [531, 261] width 8 height 8
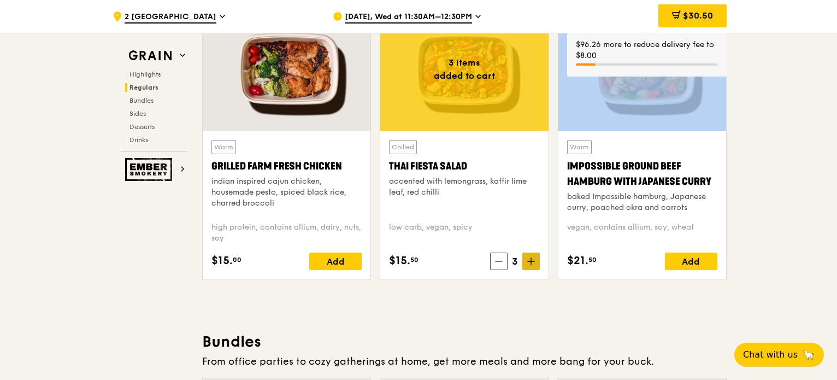
click at [534, 262] on icon at bounding box center [531, 261] width 8 height 8
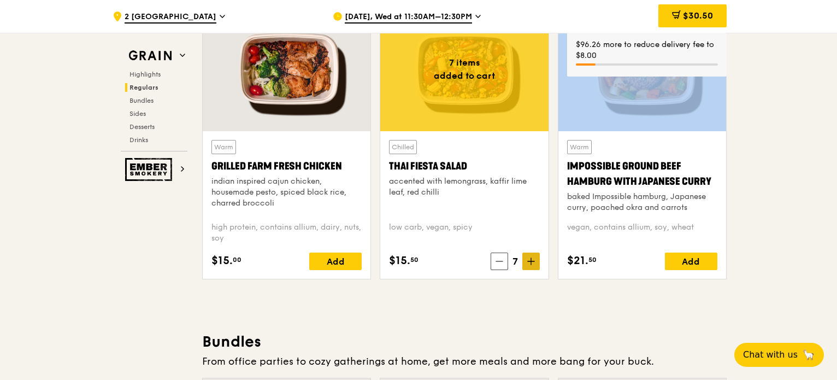
click at [534, 262] on icon at bounding box center [531, 261] width 8 height 8
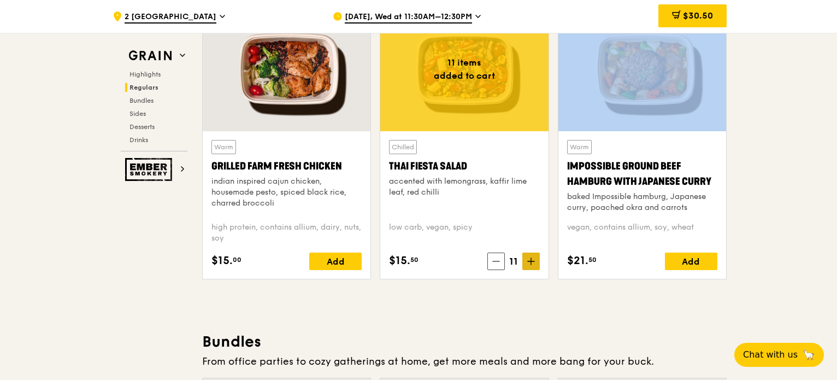
click at [534, 262] on icon at bounding box center [531, 261] width 8 height 8
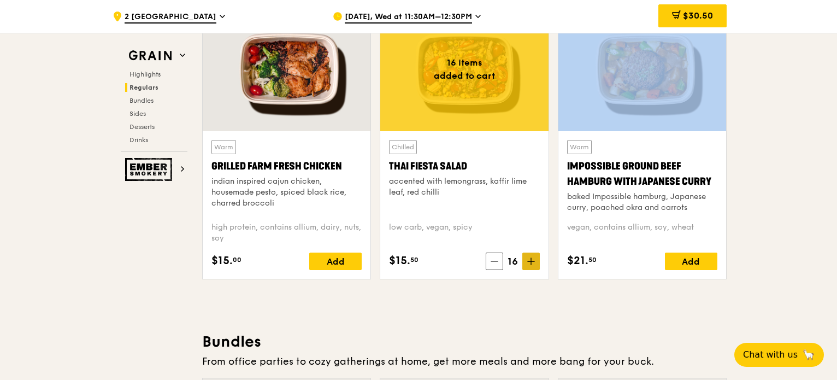
click at [534, 262] on icon at bounding box center [531, 261] width 8 height 8
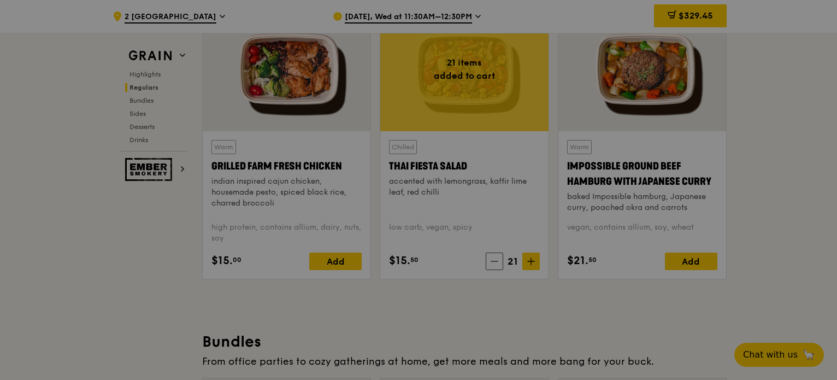
click at [494, 259] on div at bounding box center [418, 190] width 837 height 380
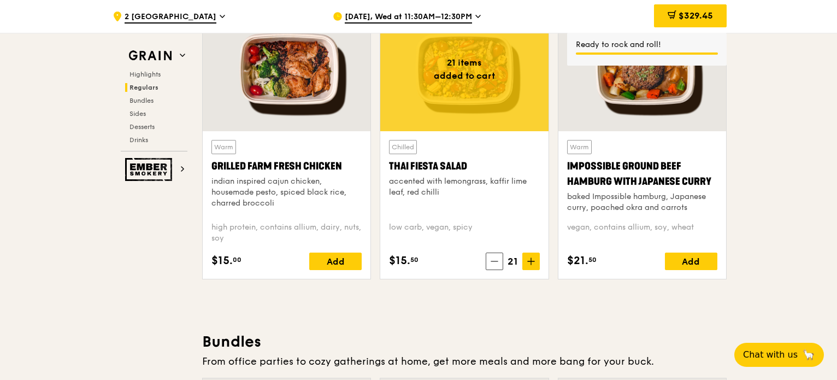
click at [494, 259] on icon at bounding box center [494, 261] width 8 height 8
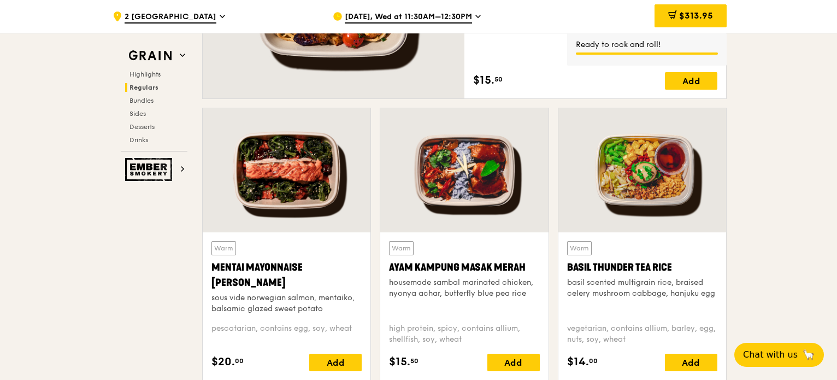
scroll to position [1043, 0]
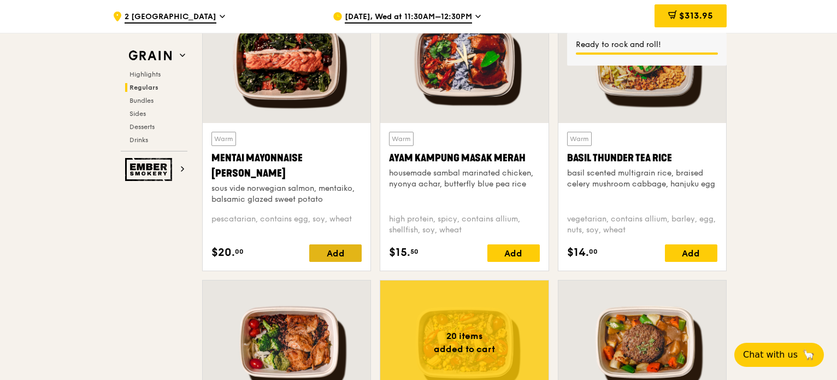
click at [330, 244] on div "Add" at bounding box center [335, 252] width 52 height 17
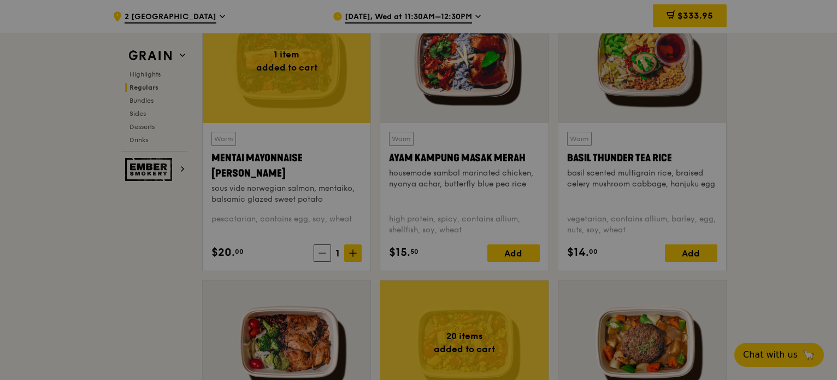
click at [350, 250] on div at bounding box center [418, 190] width 837 height 380
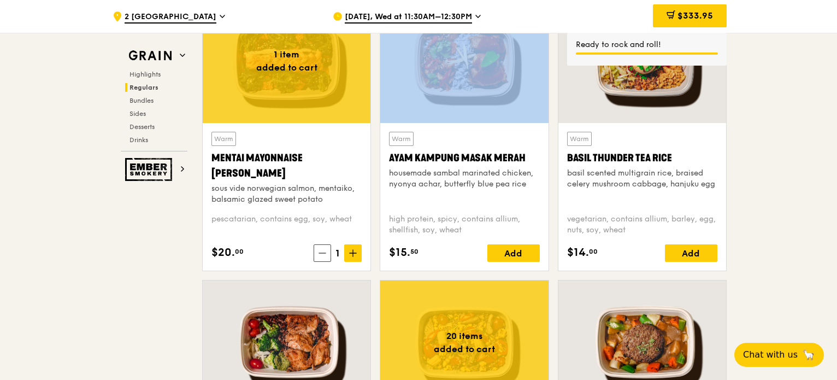
click at [350, 250] on icon at bounding box center [353, 253] width 8 height 8
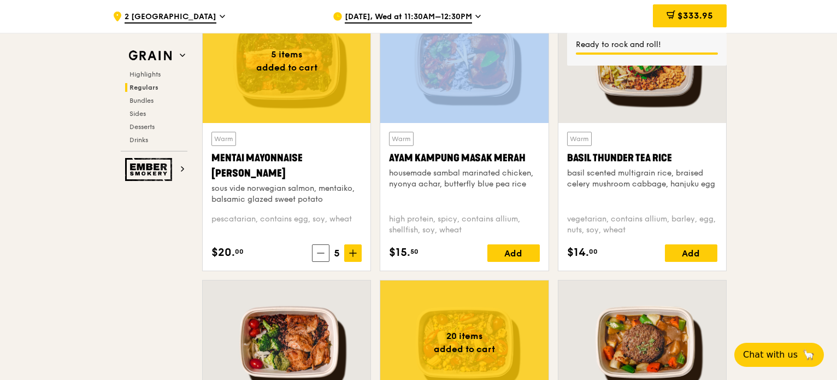
click at [350, 250] on icon at bounding box center [353, 253] width 8 height 8
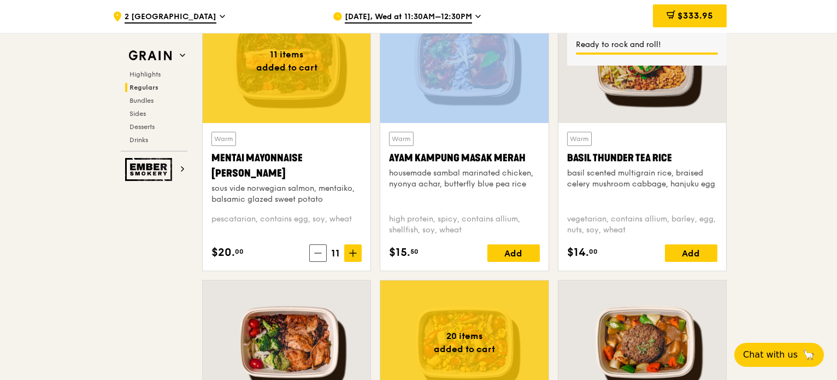
click at [350, 250] on icon at bounding box center [353, 253] width 8 height 8
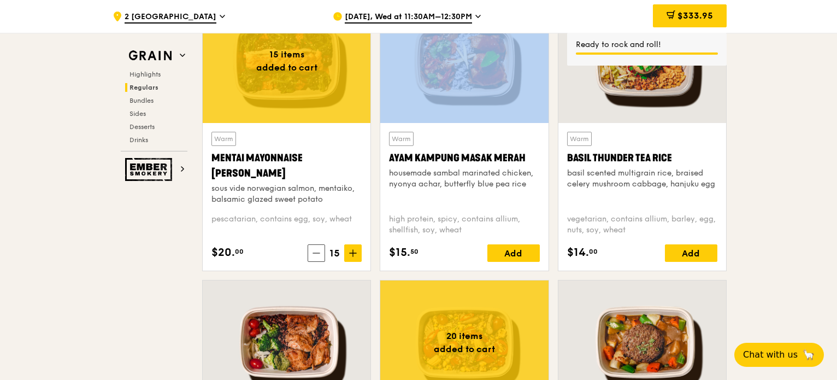
click at [350, 250] on icon at bounding box center [353, 253] width 8 height 8
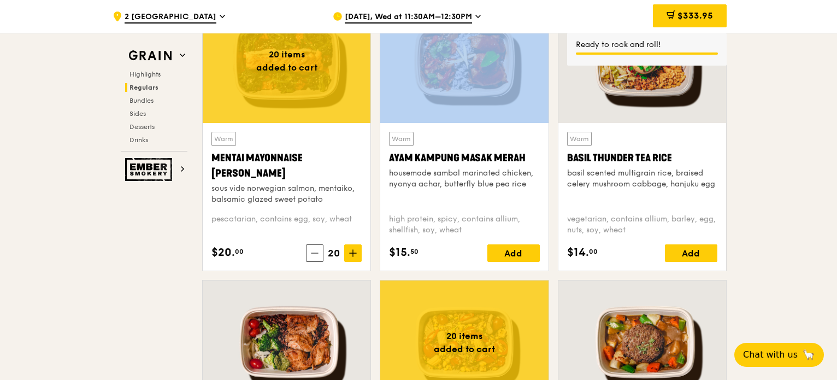
click at [350, 250] on icon at bounding box center [353, 253] width 8 height 8
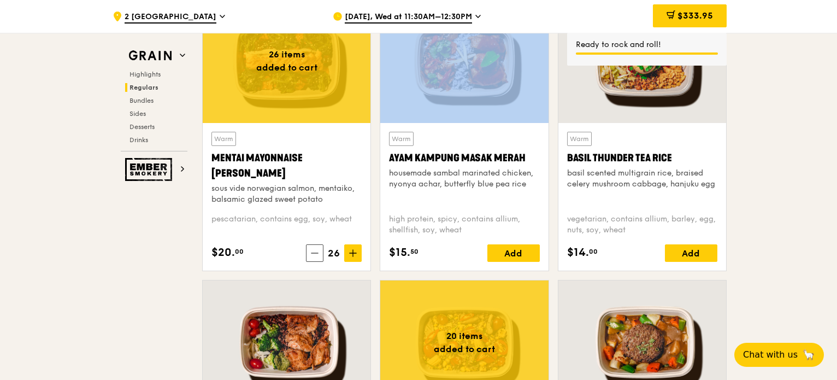
click at [350, 250] on icon at bounding box center [353, 253] width 8 height 8
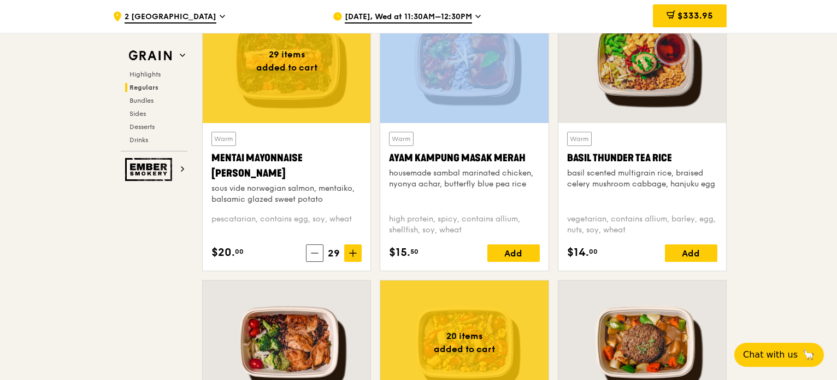
click at [350, 250] on icon at bounding box center [353, 253] width 8 height 8
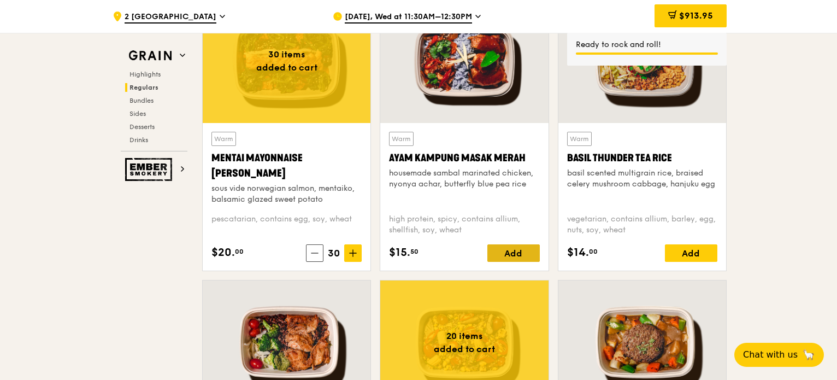
click at [522, 253] on div "Add" at bounding box center [513, 252] width 52 height 17
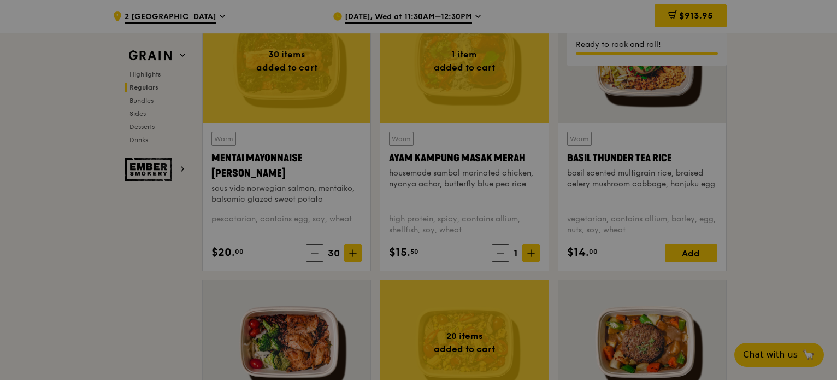
click at [530, 252] on div at bounding box center [418, 190] width 837 height 380
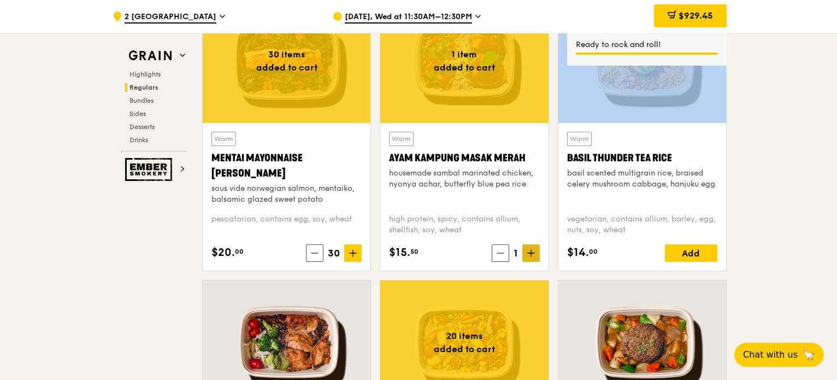
click at [530, 253] on icon at bounding box center [531, 253] width 7 height 0
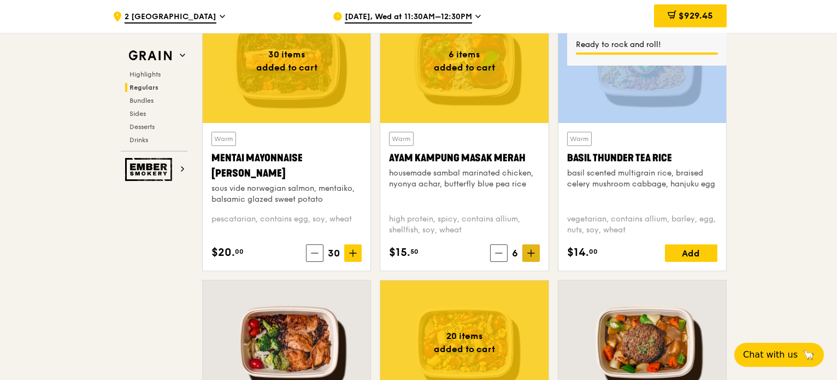
click at [530, 253] on icon at bounding box center [531, 253] width 7 height 0
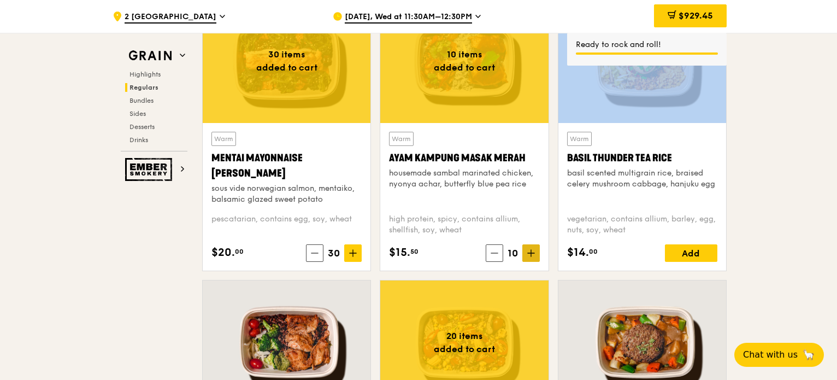
click at [530, 253] on icon at bounding box center [531, 253] width 7 height 0
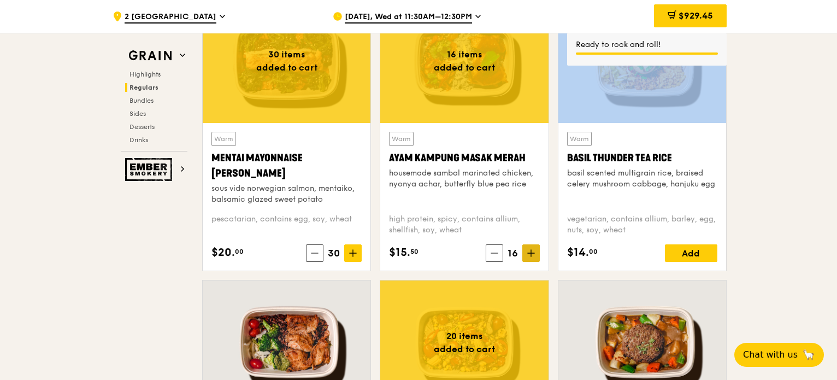
click at [530, 253] on icon at bounding box center [531, 253] width 7 height 0
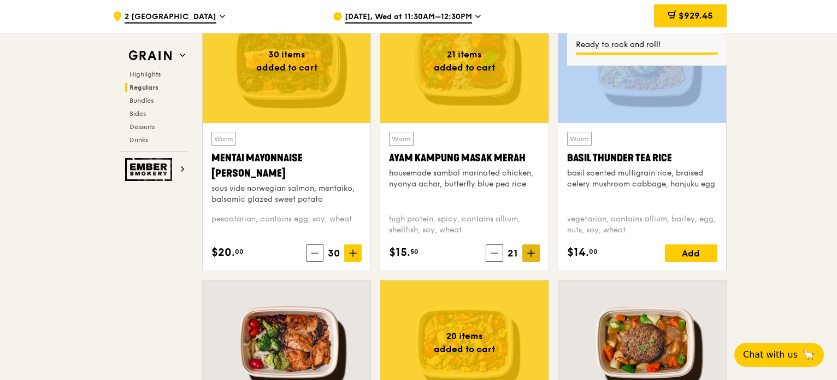
click at [530, 253] on icon at bounding box center [531, 253] width 7 height 0
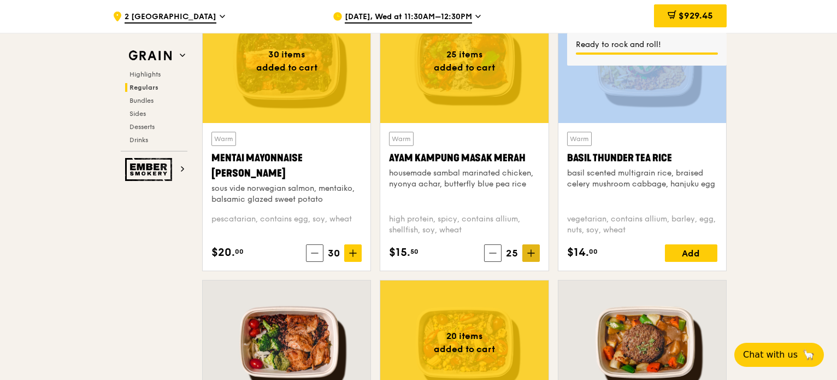
click at [530, 253] on icon at bounding box center [531, 253] width 7 height 0
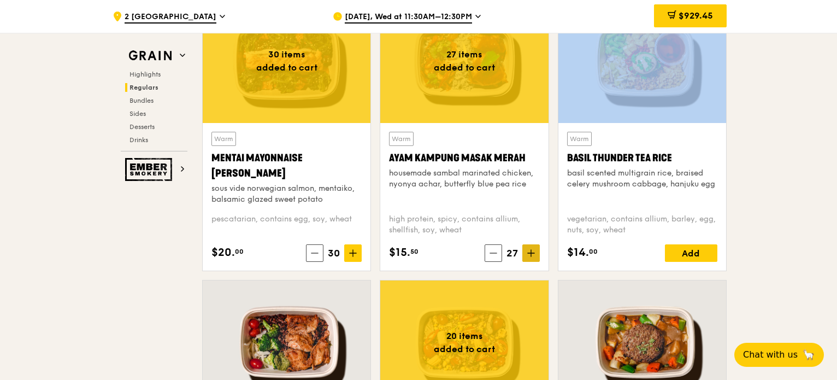
click at [530, 253] on icon at bounding box center [531, 253] width 7 height 0
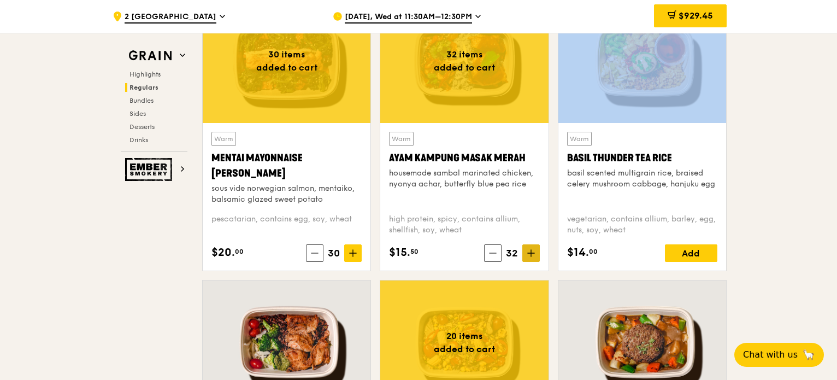
click at [530, 253] on icon at bounding box center [531, 253] width 7 height 0
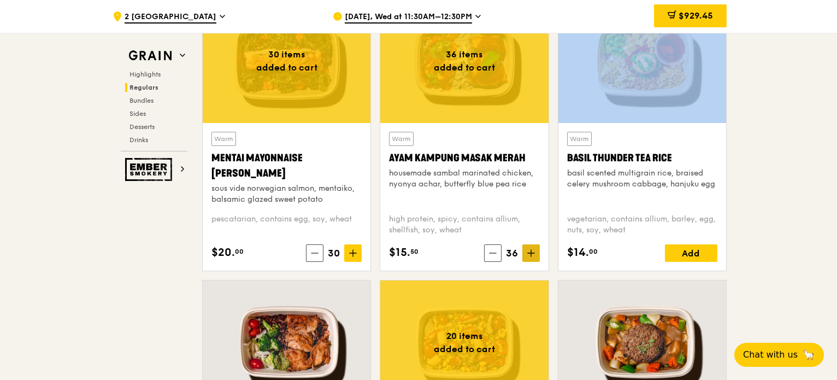
click at [530, 253] on icon at bounding box center [531, 253] width 7 height 0
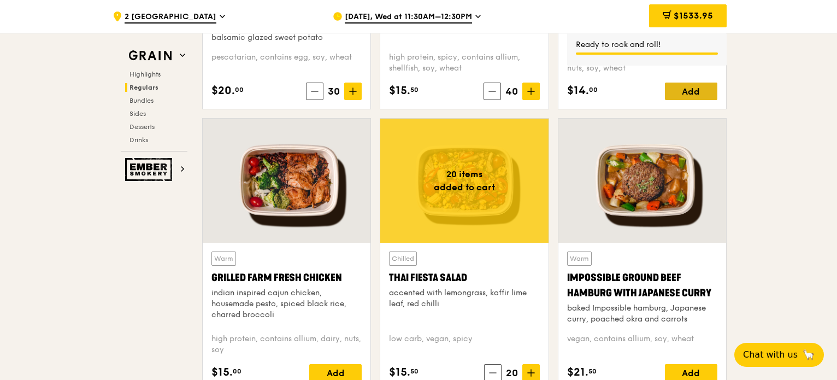
scroll to position [1316, 0]
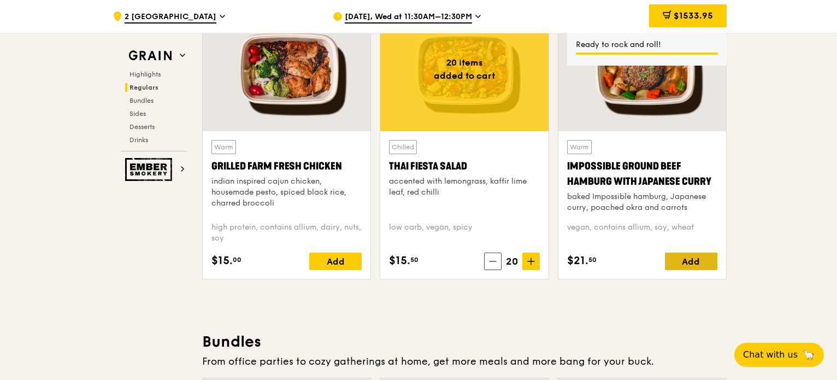
click at [692, 261] on div "Add" at bounding box center [691, 260] width 52 height 17
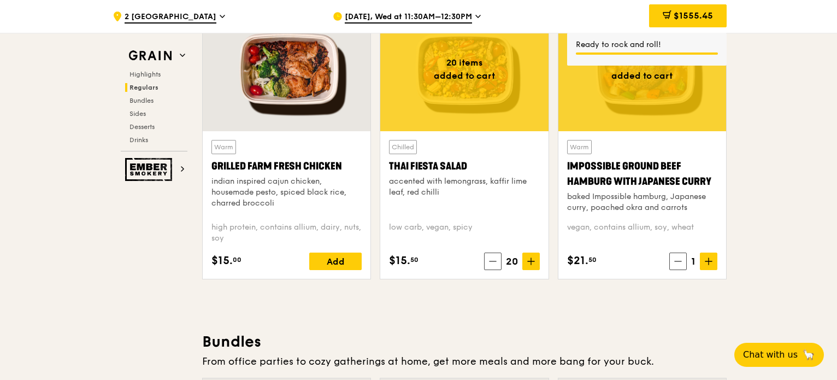
click at [718, 256] on div "Warm Impossible Ground Beef Hamburg with Japanese Curry baked Impossible hambur…" at bounding box center [642, 204] width 168 height 147
click at [710, 257] on icon at bounding box center [708, 261] width 8 height 8
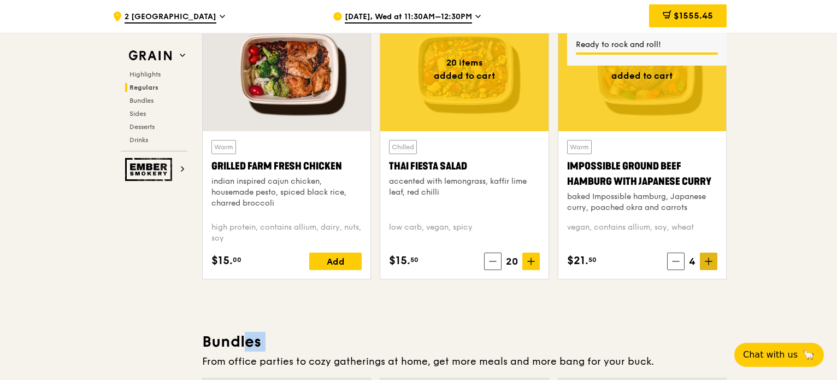
click at [710, 257] on icon at bounding box center [708, 261] width 8 height 8
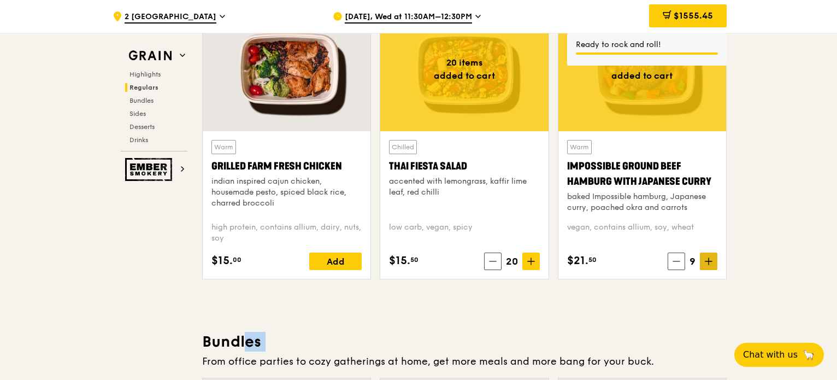
click at [710, 257] on icon at bounding box center [708, 261] width 8 height 8
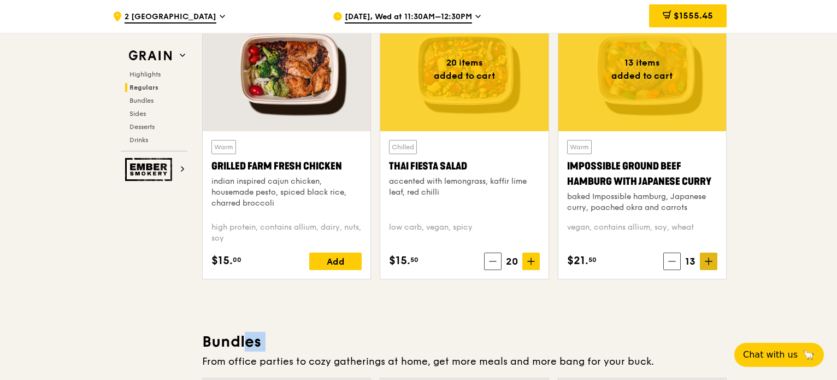
click at [710, 257] on icon at bounding box center [708, 261] width 8 height 8
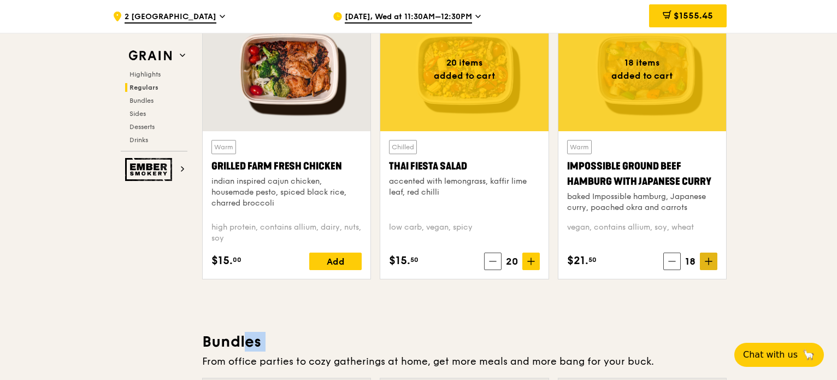
click at [710, 257] on icon at bounding box center [708, 261] width 8 height 8
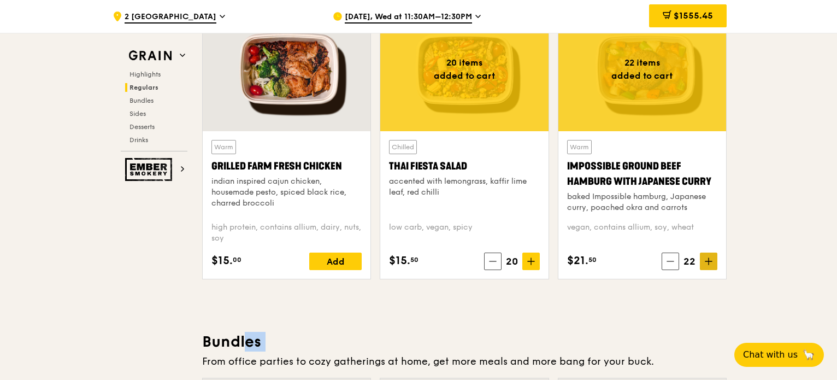
click at [710, 257] on icon at bounding box center [708, 261] width 8 height 8
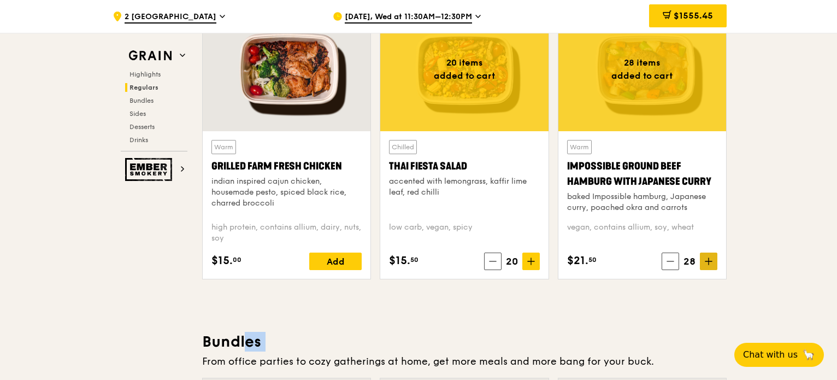
click at [710, 257] on icon at bounding box center [708, 261] width 8 height 8
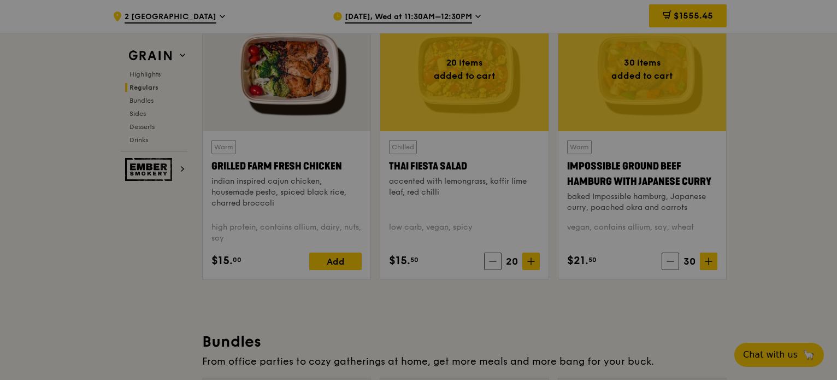
click at [789, 273] on div at bounding box center [418, 190] width 837 height 380
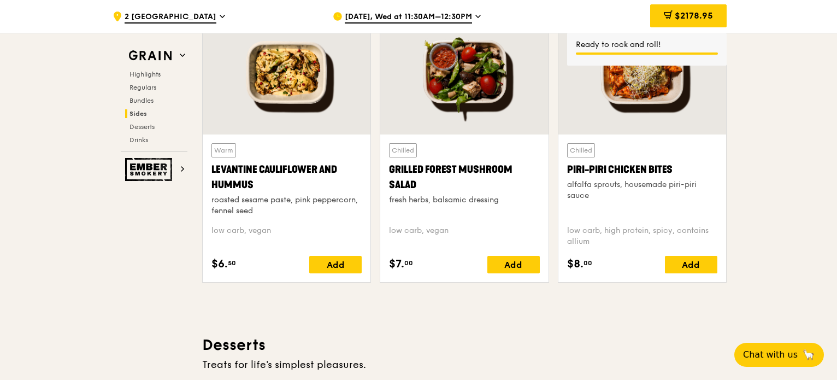
scroll to position [2517, 0]
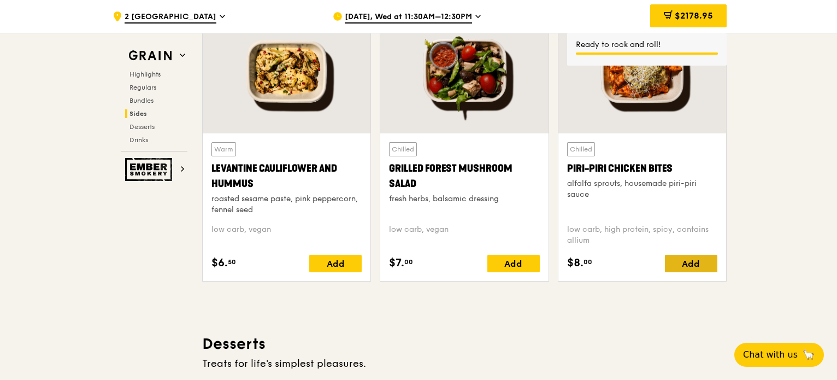
click at [690, 260] on div "Add" at bounding box center [691, 262] width 52 height 17
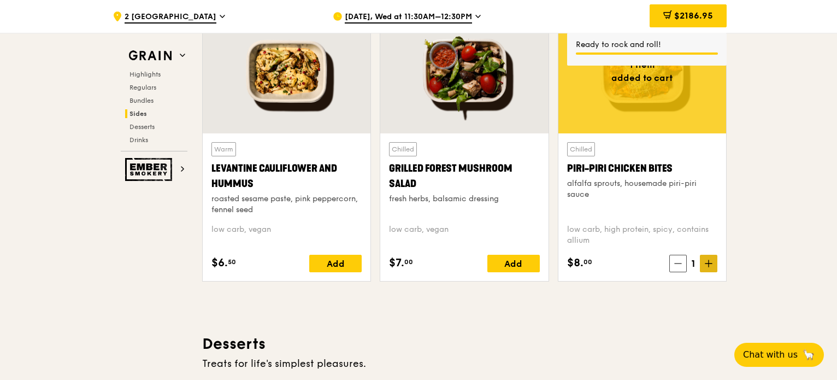
click at [710, 259] on icon at bounding box center [708, 263] width 8 height 8
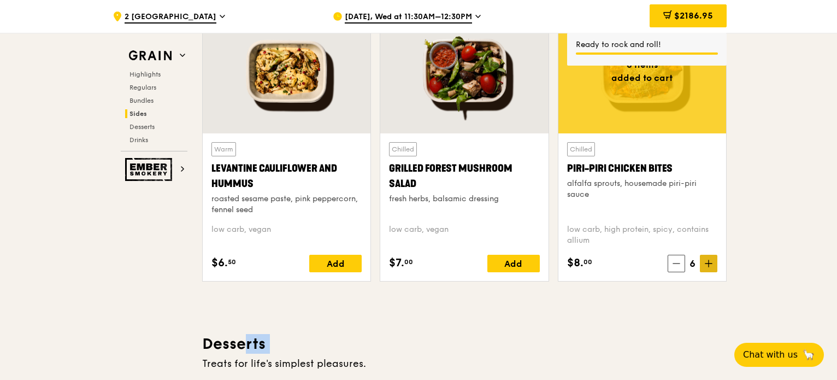
click at [710, 259] on icon at bounding box center [708, 263] width 8 height 8
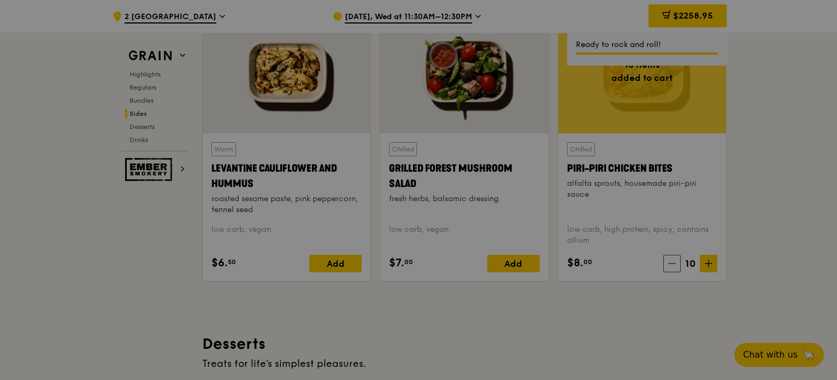
click at [695, 262] on div at bounding box center [418, 190] width 837 height 380
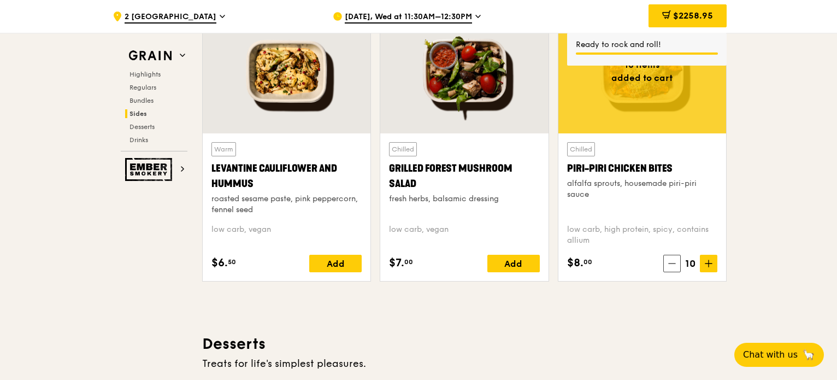
click at [691, 261] on span "10" at bounding box center [689, 263] width 19 height 15
click at [704, 260] on icon at bounding box center [708, 263] width 8 height 8
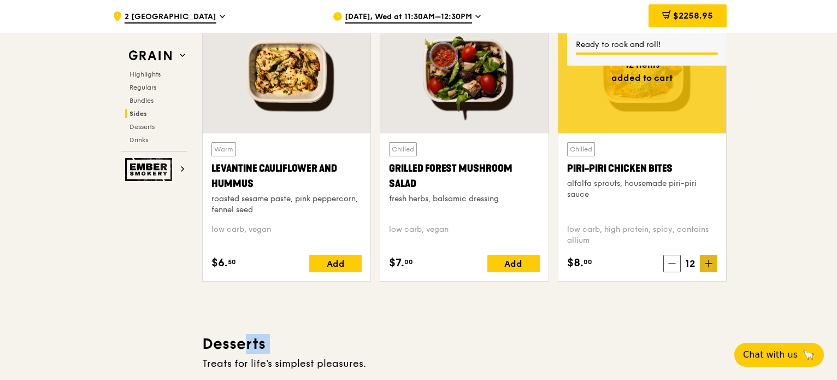
click at [704, 260] on icon at bounding box center [708, 263] width 8 height 8
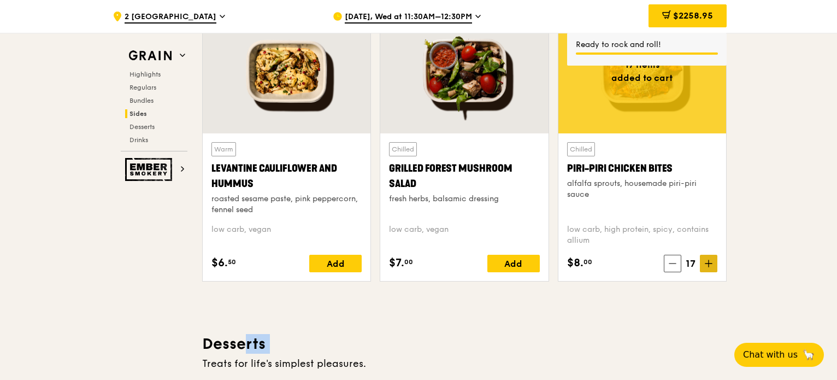
click at [704, 260] on icon at bounding box center [708, 263] width 8 height 8
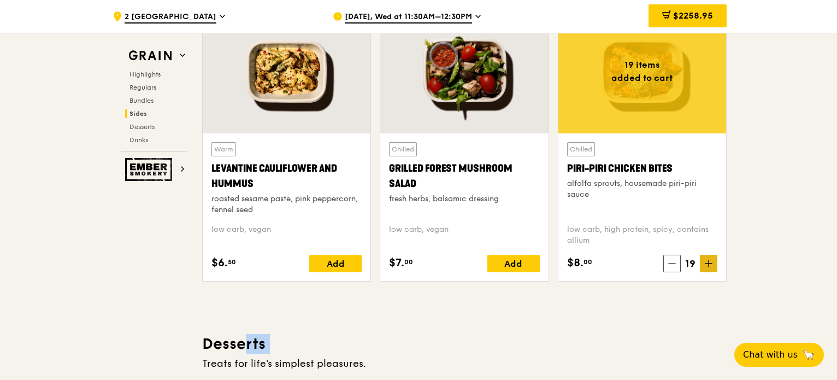
click at [704, 260] on icon at bounding box center [708, 263] width 8 height 8
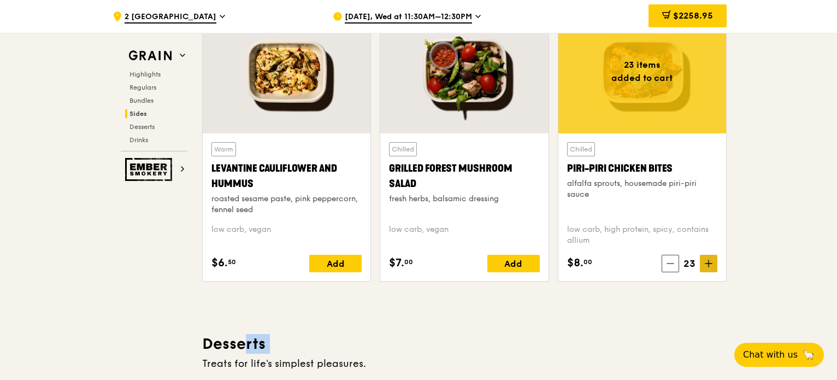
click at [704, 260] on icon at bounding box center [708, 263] width 8 height 8
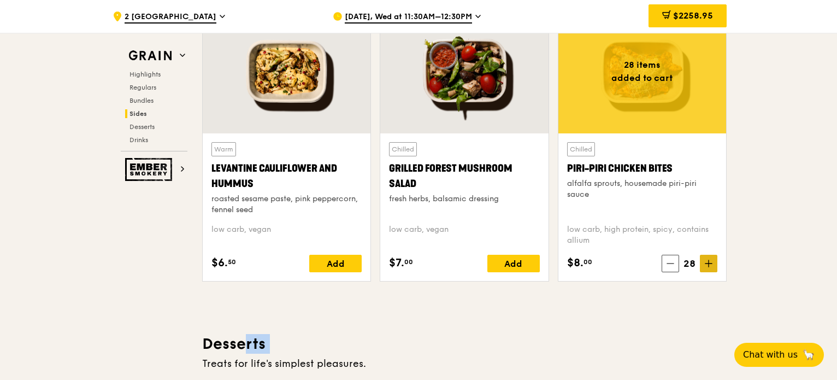
click at [704, 260] on icon at bounding box center [708, 263] width 8 height 8
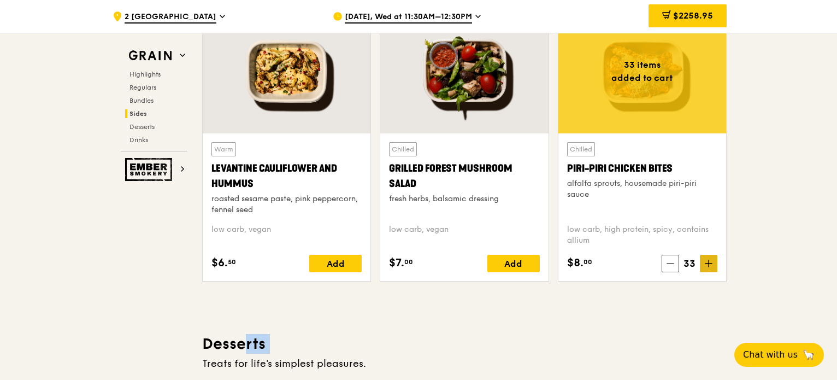
click at [704, 260] on icon at bounding box center [708, 263] width 8 height 8
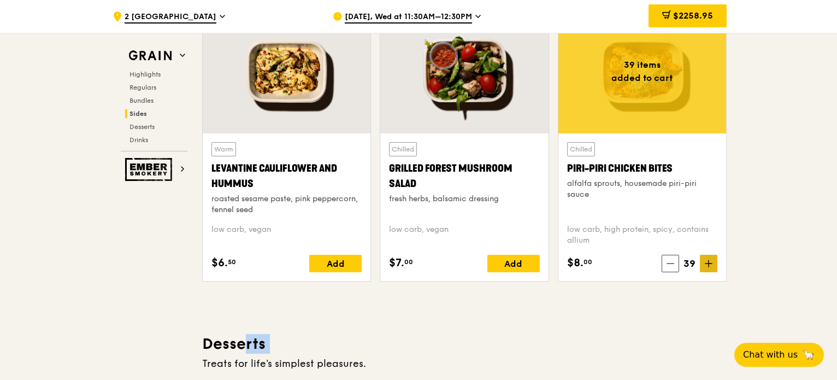
click at [704, 260] on icon at bounding box center [708, 263] width 8 height 8
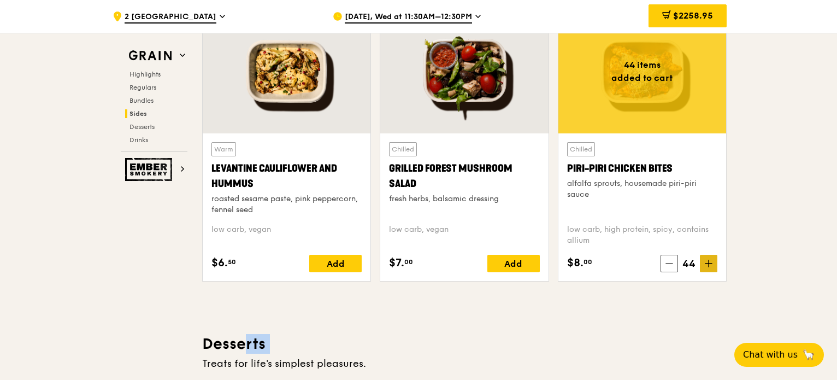
click at [704, 260] on icon at bounding box center [708, 263] width 8 height 8
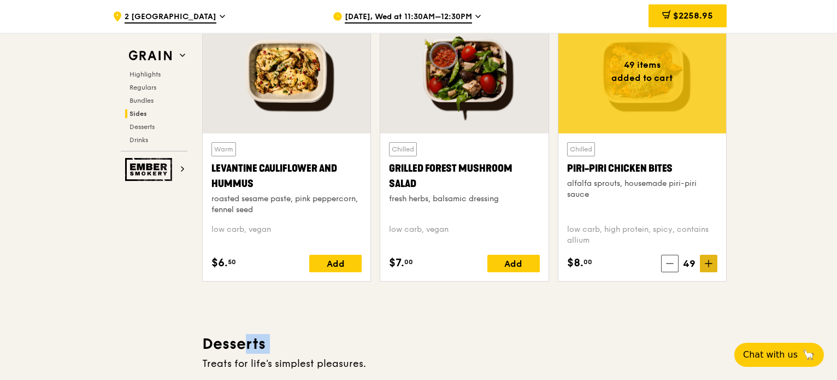
click at [704, 260] on icon at bounding box center [708, 263] width 8 height 8
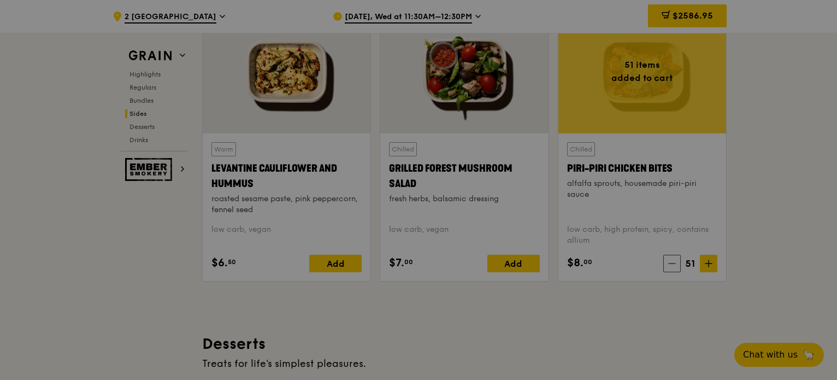
click at [677, 259] on div at bounding box center [418, 190] width 837 height 380
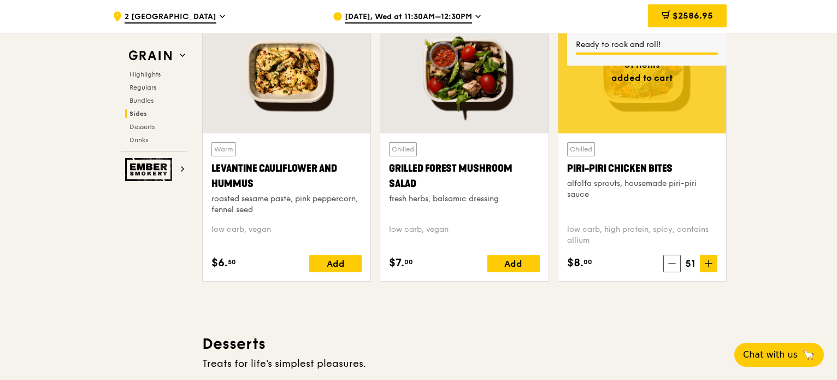
click at [677, 259] on span at bounding box center [671, 262] width 17 height 17
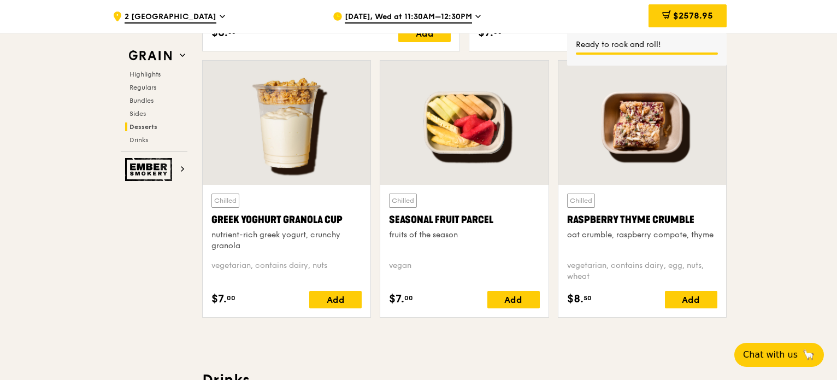
scroll to position [3172, 0]
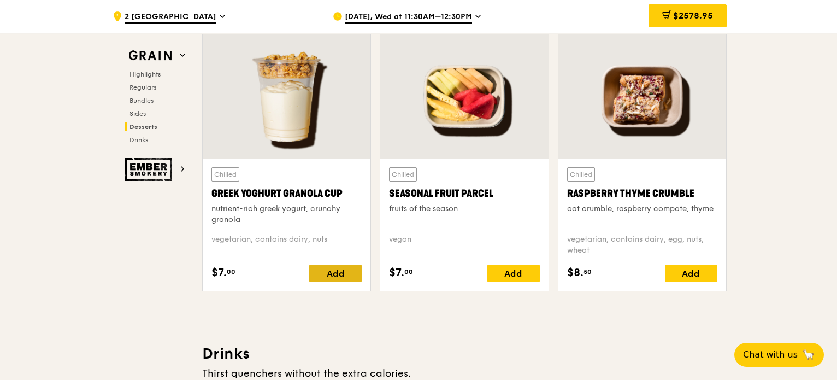
click at [325, 277] on div "Add" at bounding box center [335, 272] width 52 height 17
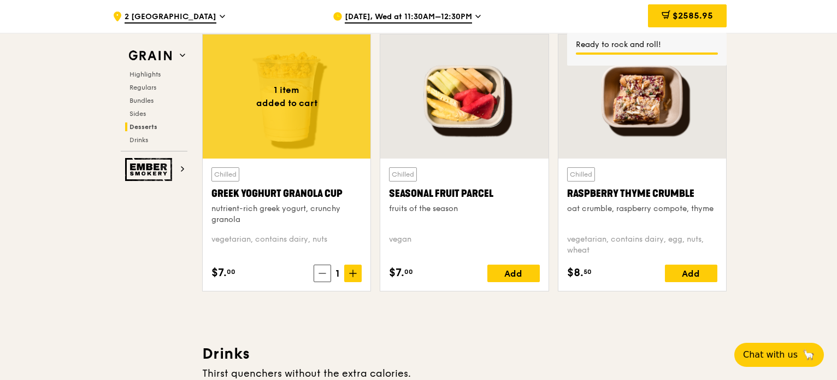
click at [357, 269] on icon at bounding box center [353, 273] width 8 height 8
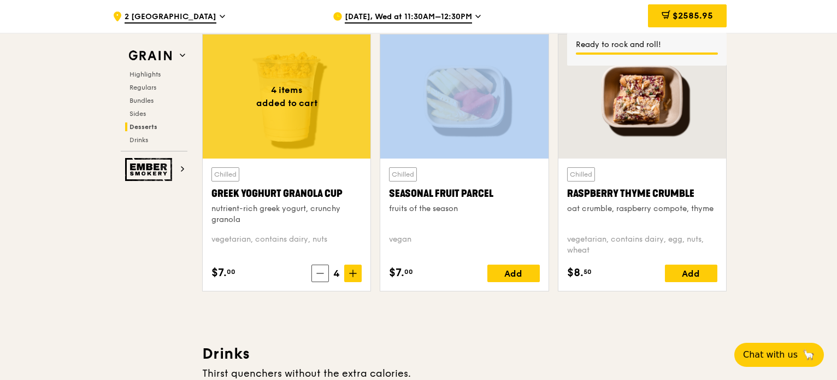
click at [357, 269] on icon at bounding box center [353, 273] width 8 height 8
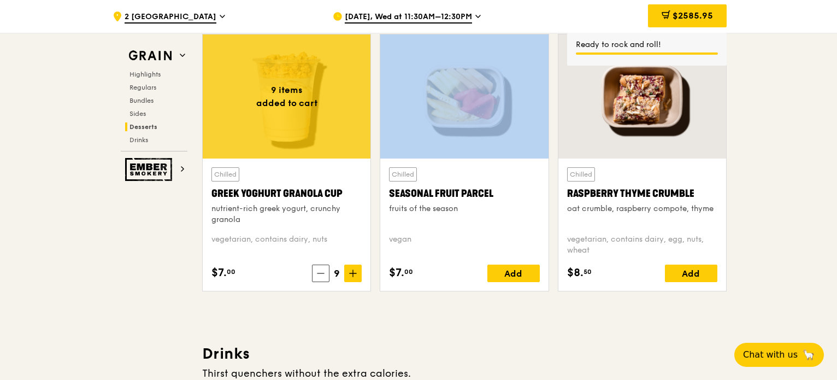
click at [357, 269] on icon at bounding box center [353, 273] width 8 height 8
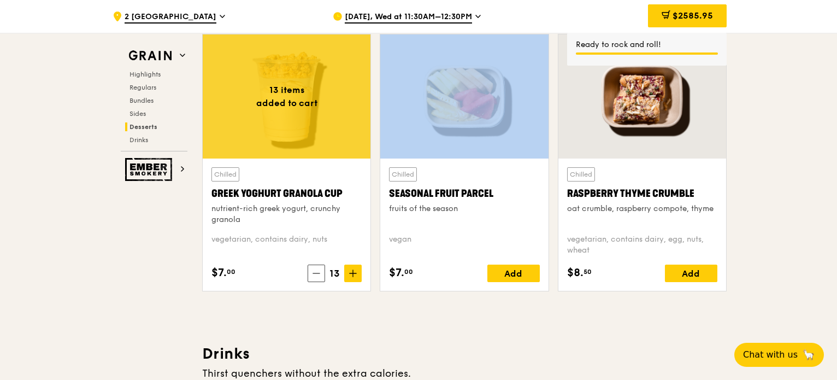
click at [357, 269] on icon at bounding box center [353, 273] width 8 height 8
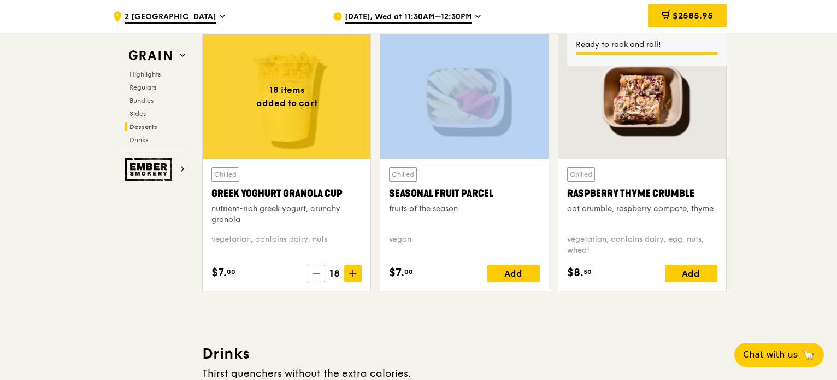
click at [357, 269] on icon at bounding box center [353, 273] width 8 height 8
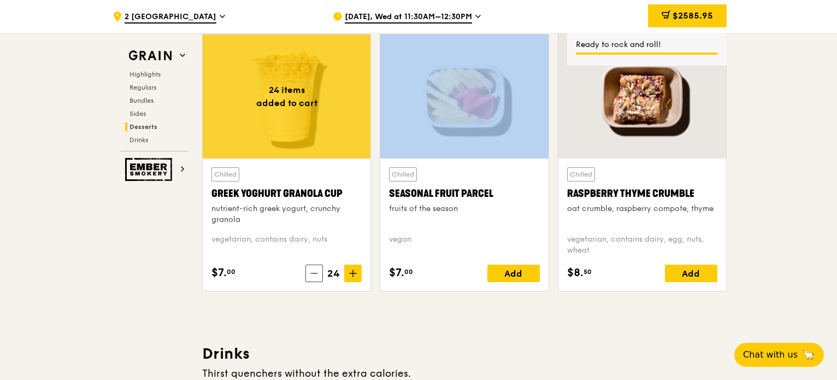
click at [357, 269] on icon at bounding box center [353, 273] width 8 height 8
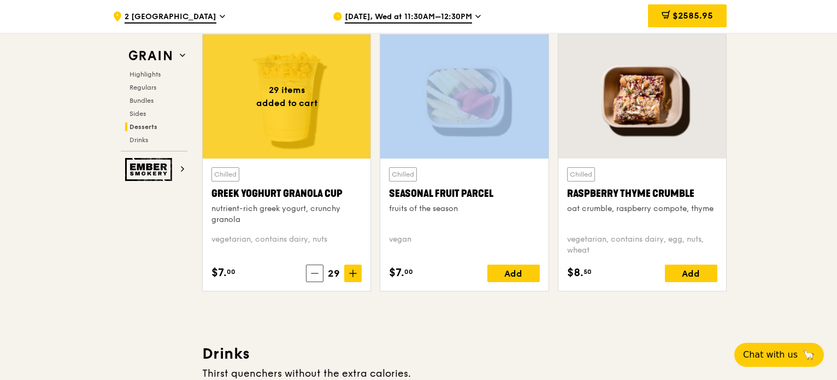
click at [357, 269] on icon at bounding box center [353, 273] width 8 height 8
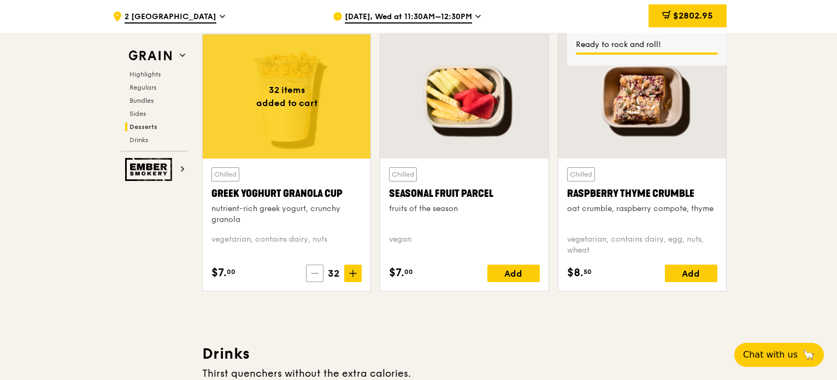
click at [317, 269] on icon at bounding box center [315, 273] width 8 height 8
click at [317, 269] on icon at bounding box center [316, 273] width 8 height 8
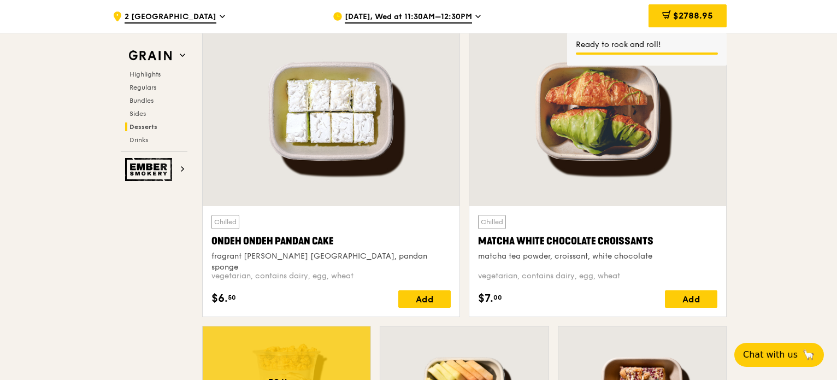
scroll to position [2899, 0]
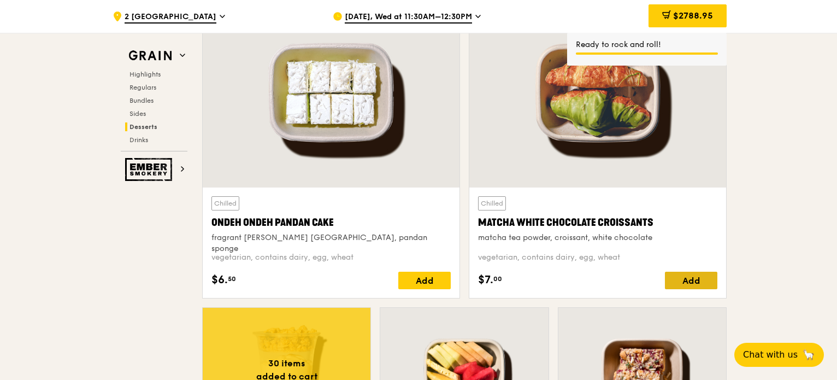
click at [689, 277] on div "Add" at bounding box center [691, 279] width 52 height 17
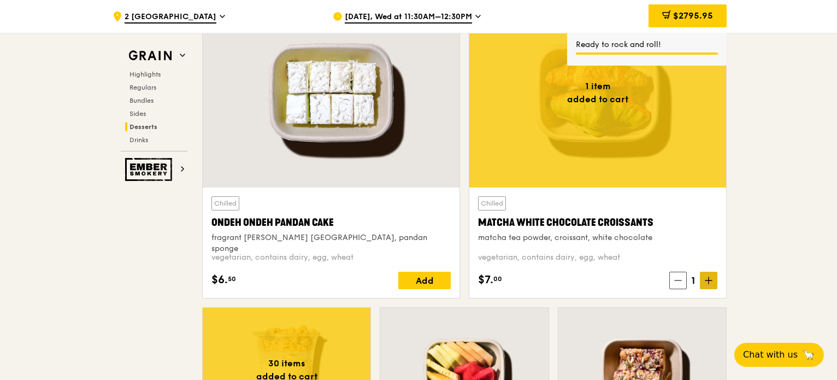
click at [715, 279] on span at bounding box center [708, 279] width 17 height 17
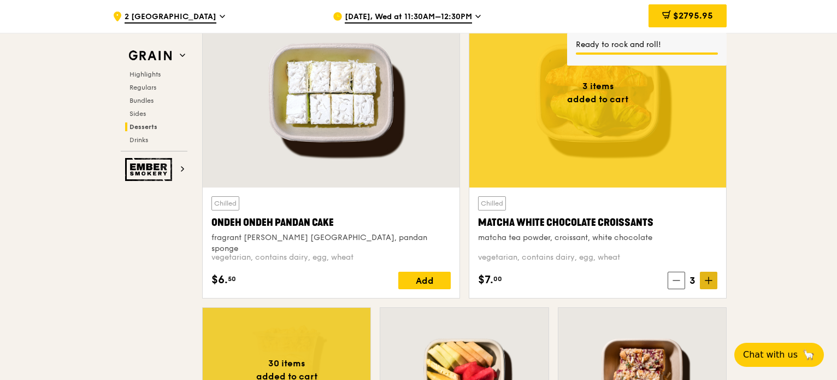
click at [715, 279] on span at bounding box center [708, 279] width 17 height 17
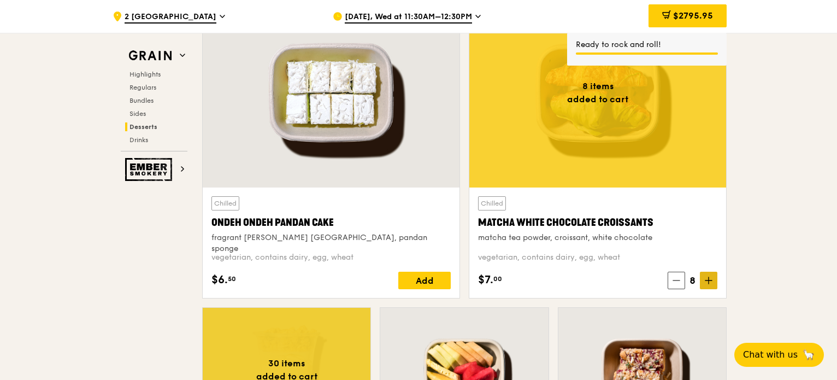
click at [715, 279] on span at bounding box center [708, 279] width 17 height 17
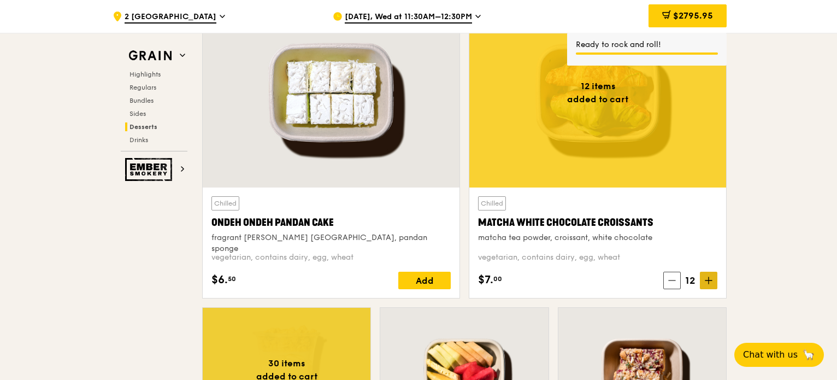
click at [715, 279] on span at bounding box center [708, 279] width 17 height 17
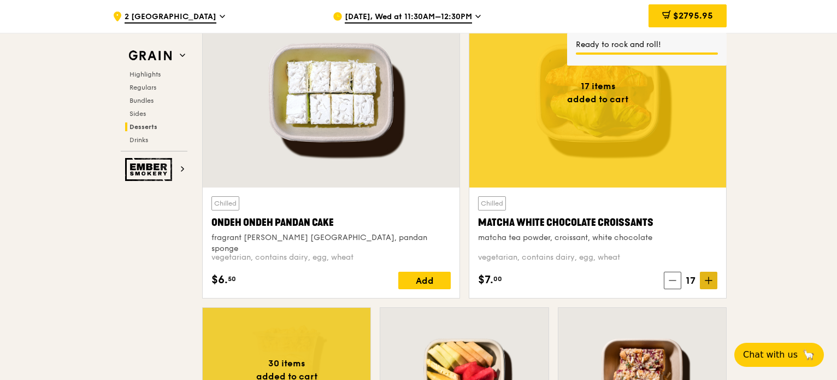
click at [715, 279] on span at bounding box center [708, 279] width 17 height 17
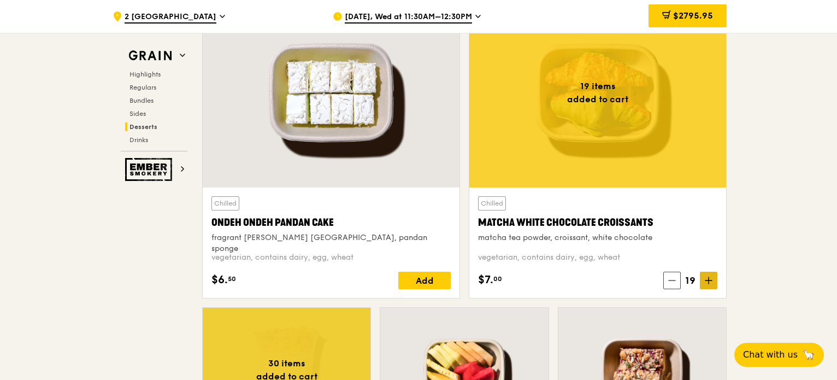
click at [715, 279] on span at bounding box center [708, 279] width 17 height 17
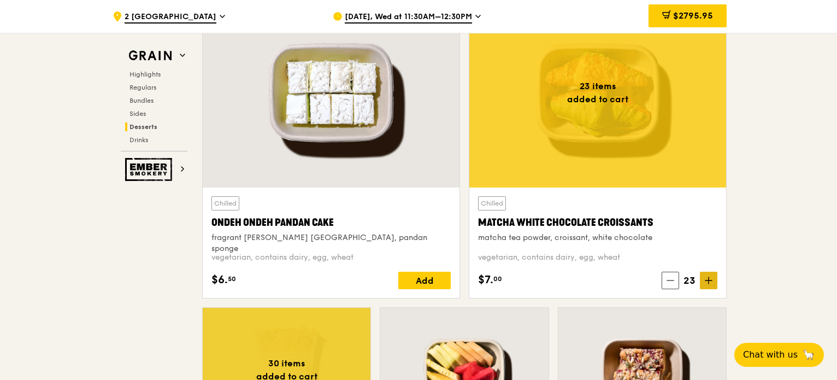
click at [715, 279] on span at bounding box center [708, 279] width 17 height 17
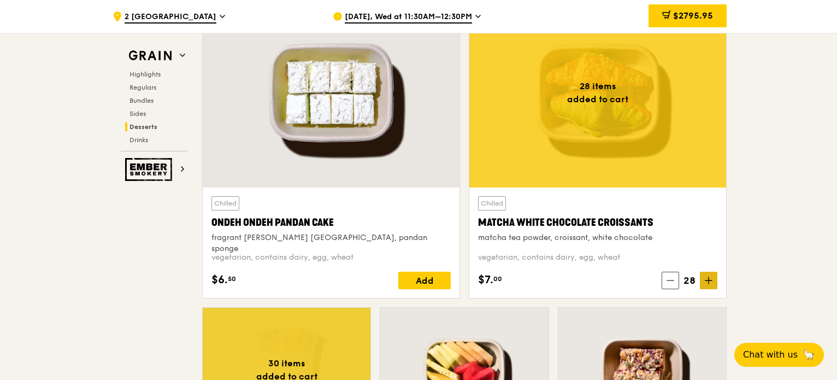
click at [715, 279] on span at bounding box center [708, 279] width 17 height 17
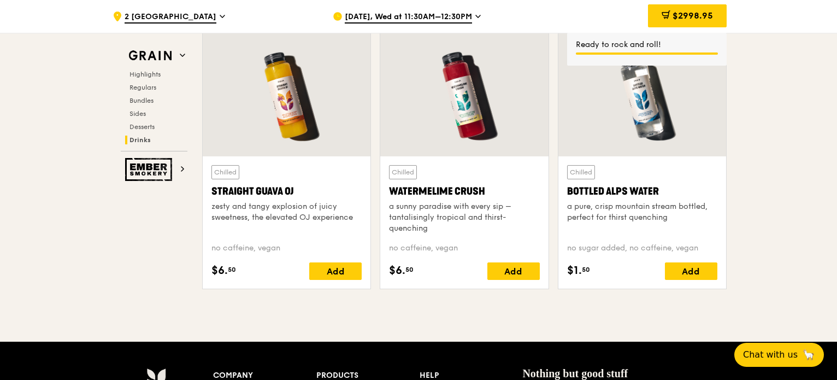
scroll to position [4046, 0]
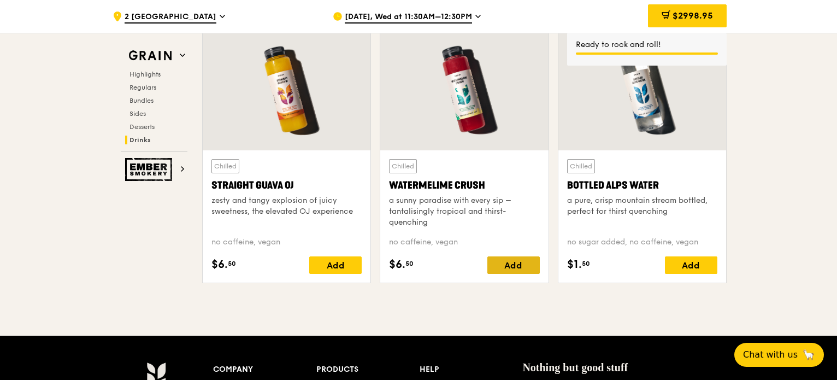
click at [513, 264] on div "Add" at bounding box center [513, 264] width 52 height 17
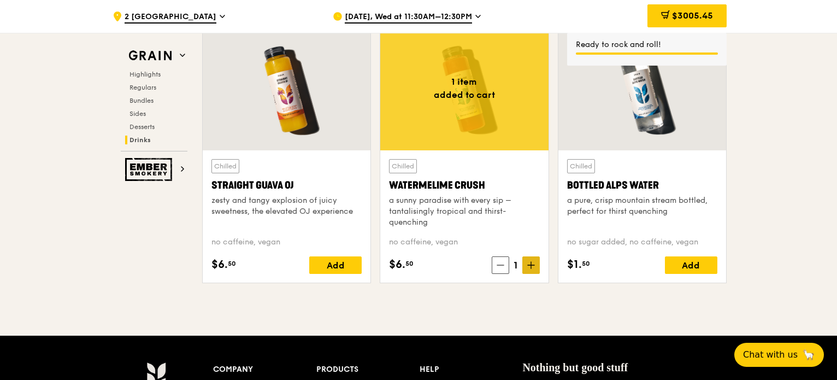
click at [535, 265] on span at bounding box center [530, 264] width 17 height 17
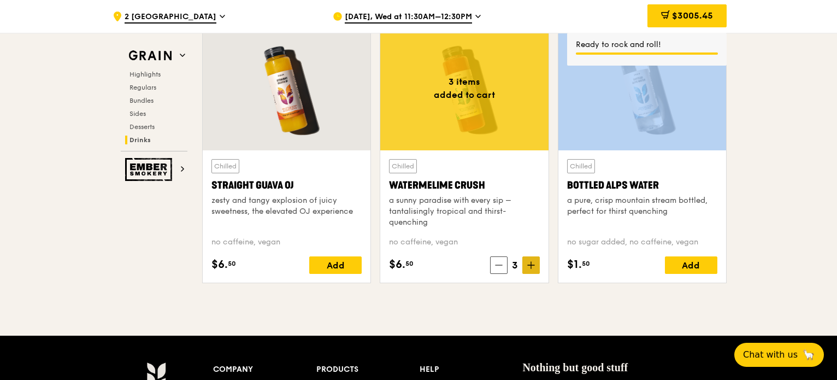
click at [535, 265] on span at bounding box center [530, 264] width 17 height 17
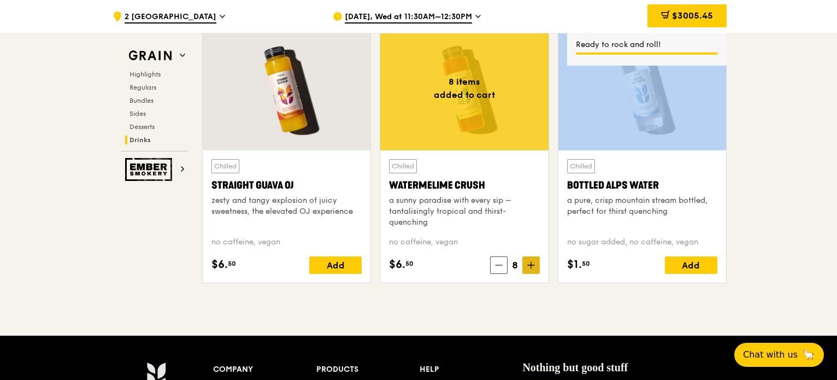
click at [535, 265] on span at bounding box center [530, 264] width 17 height 17
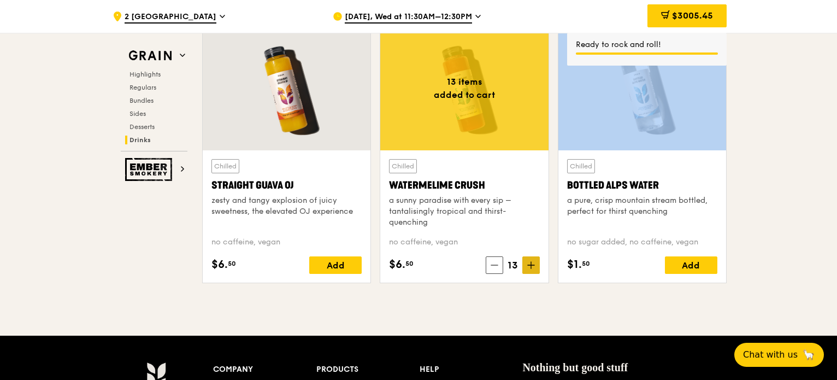
click at [535, 265] on span at bounding box center [530, 264] width 17 height 17
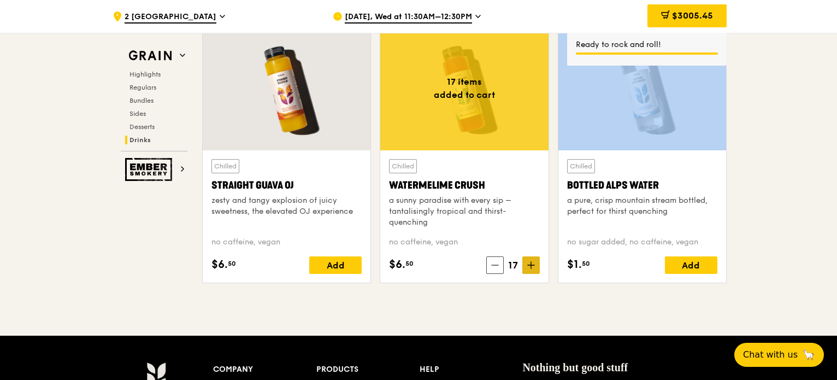
click at [535, 265] on span at bounding box center [530, 264] width 17 height 17
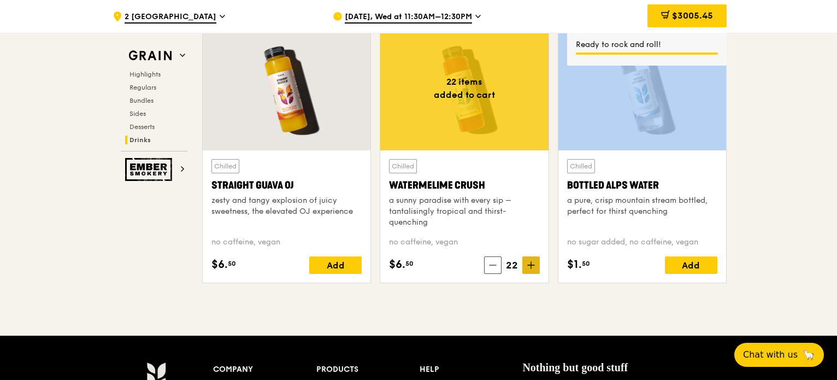
click at [535, 265] on span at bounding box center [530, 264] width 17 height 17
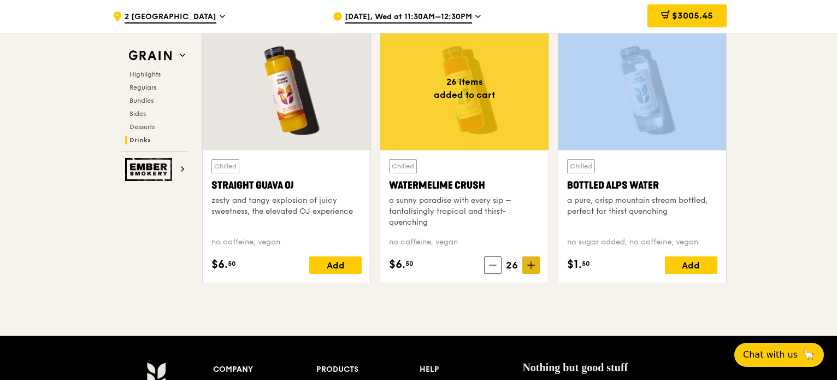
click at [535, 265] on span at bounding box center [530, 264] width 17 height 17
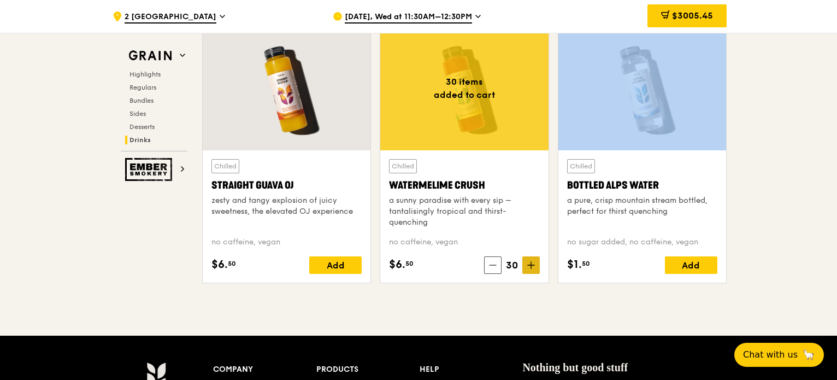
click at [535, 265] on span at bounding box center [530, 264] width 17 height 17
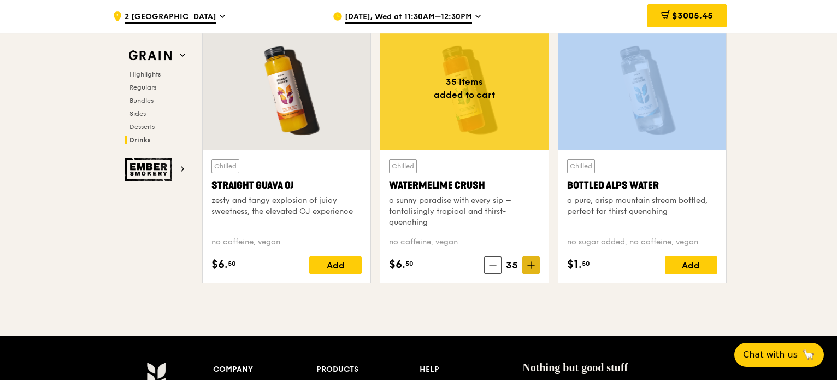
click at [535, 265] on span at bounding box center [530, 264] width 17 height 17
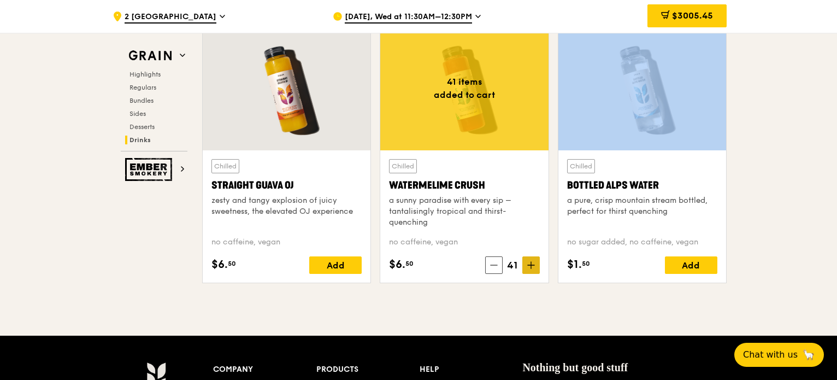
click at [535, 265] on span at bounding box center [530, 264] width 17 height 17
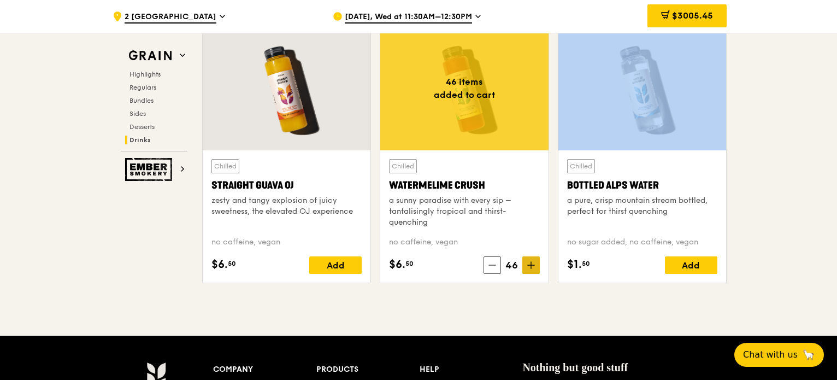
click at [535, 265] on span at bounding box center [530, 264] width 17 height 17
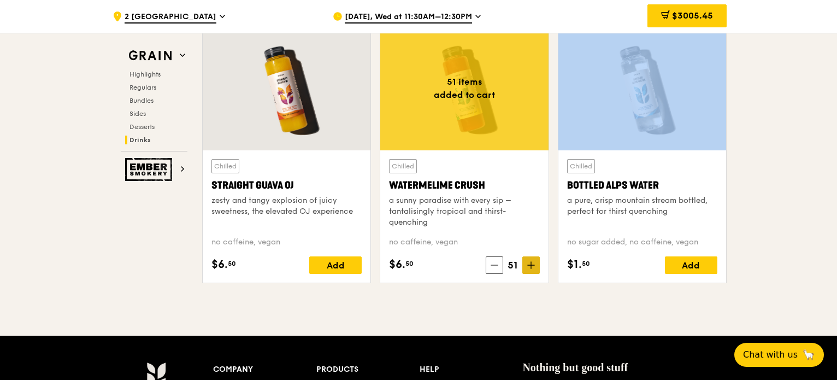
click at [535, 265] on span at bounding box center [530, 264] width 17 height 17
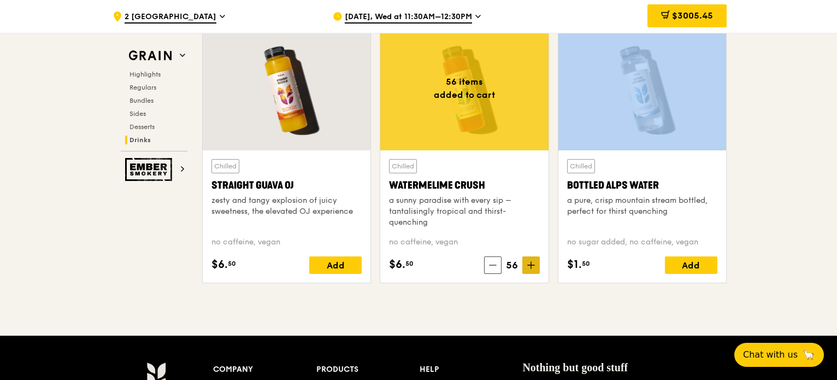
click at [535, 265] on span at bounding box center [530, 264] width 17 height 17
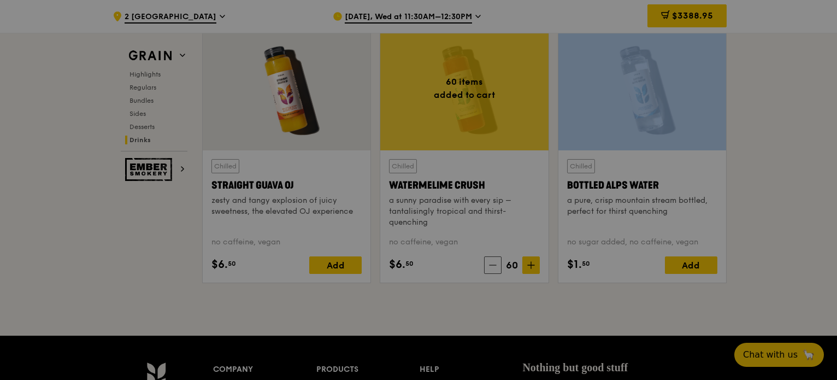
type input "60"
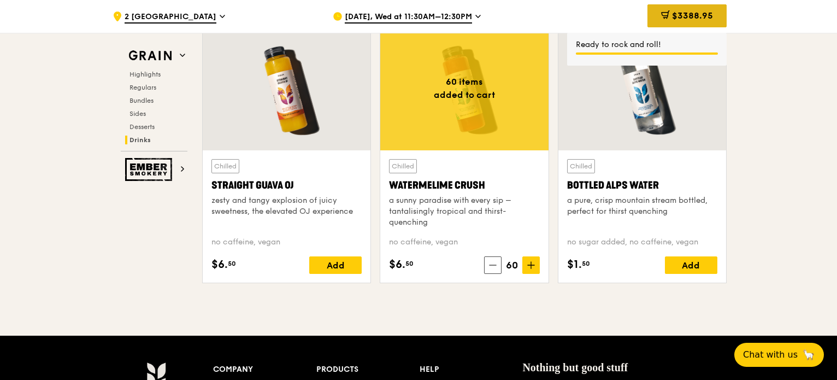
click at [682, 10] on span "$3388.95" at bounding box center [692, 15] width 41 height 10
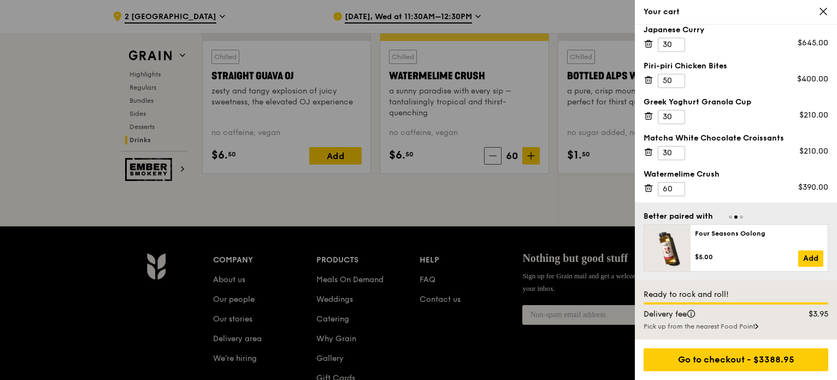
scroll to position [4210, 0]
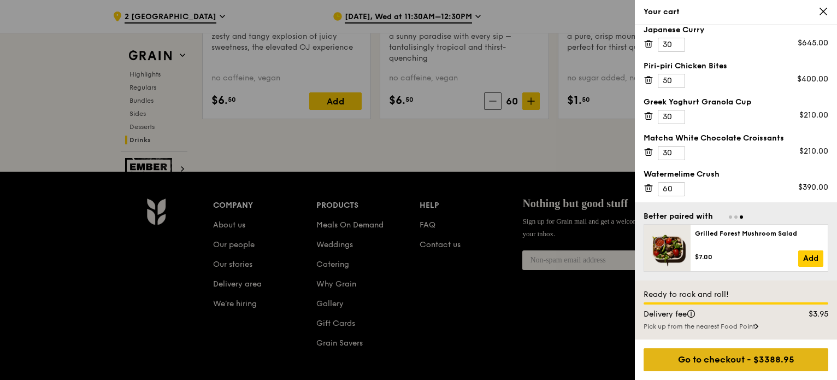
click at [735, 358] on div "Go to checkout - $3388.95" at bounding box center [735, 359] width 185 height 23
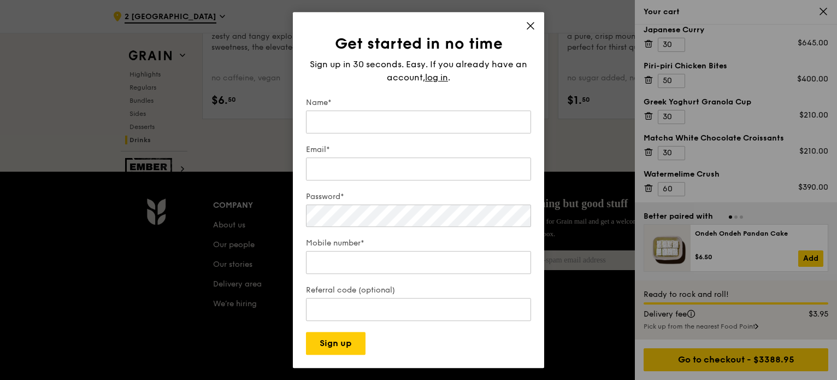
click at [532, 19] on div "Get started in no time Sign up in 30 seconds. Easy. If you already have an acco…" at bounding box center [418, 190] width 251 height 356
click at [529, 23] on icon at bounding box center [530, 25] width 7 height 7
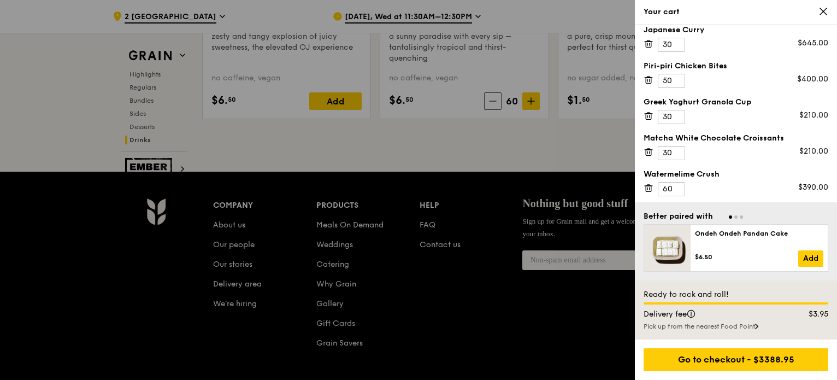
click at [820, 11] on icon at bounding box center [823, 12] width 10 height 10
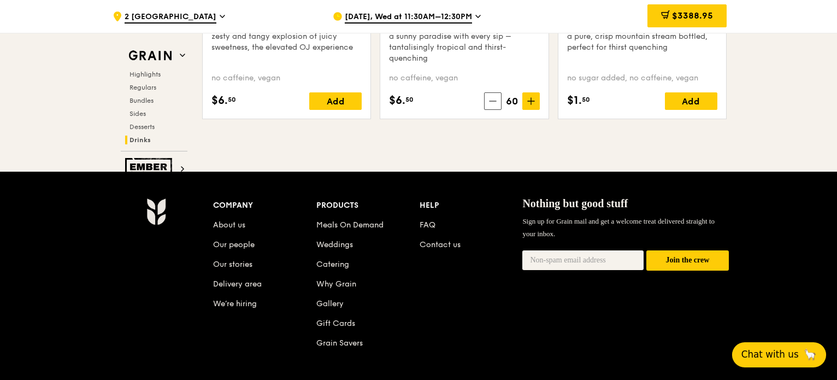
click at [781, 362] on button "Chat with us 🦙" at bounding box center [779, 354] width 94 height 25
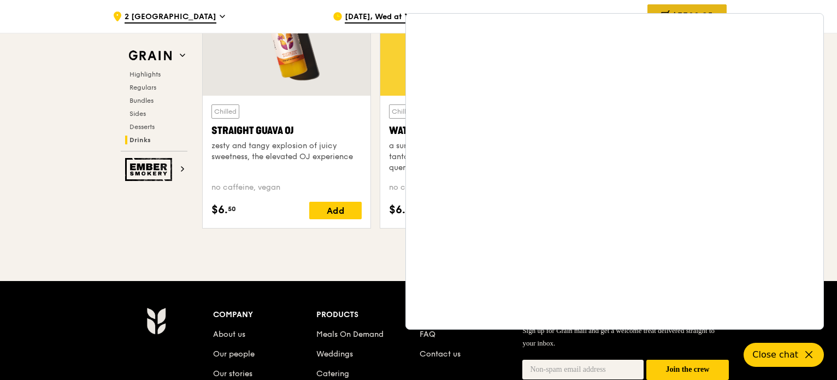
click at [689, 11] on span "$3388.95" at bounding box center [692, 15] width 41 height 10
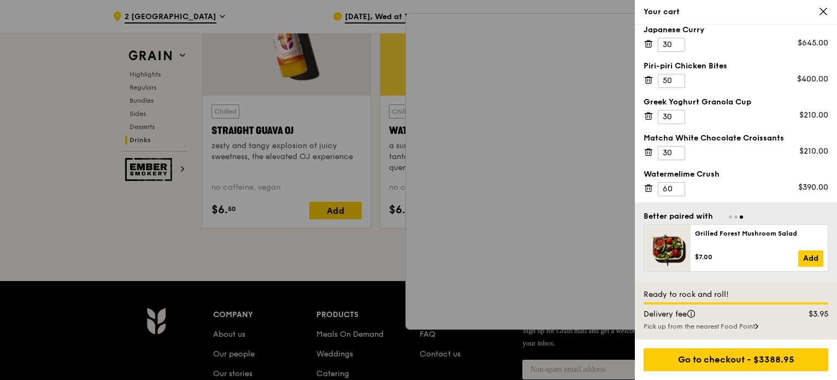
click at [826, 8] on icon at bounding box center [823, 11] width 7 height 7
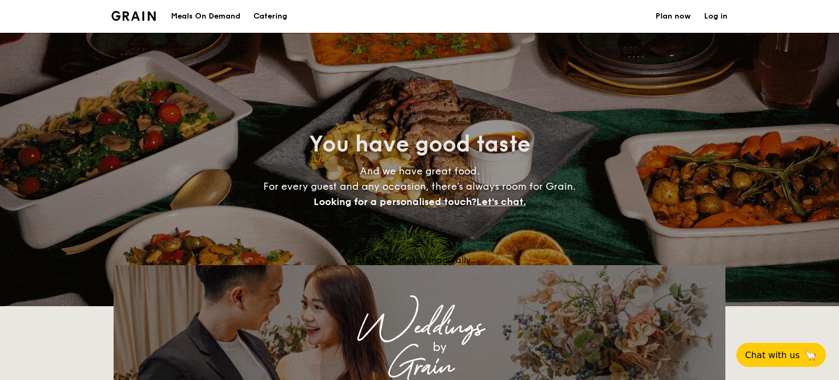
select select
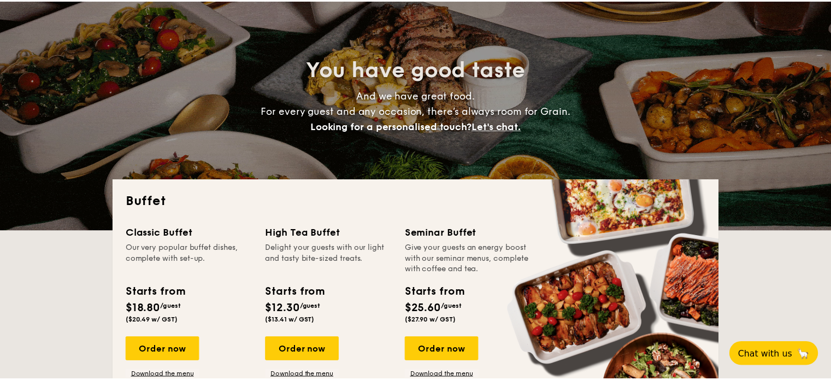
scroll to position [109, 0]
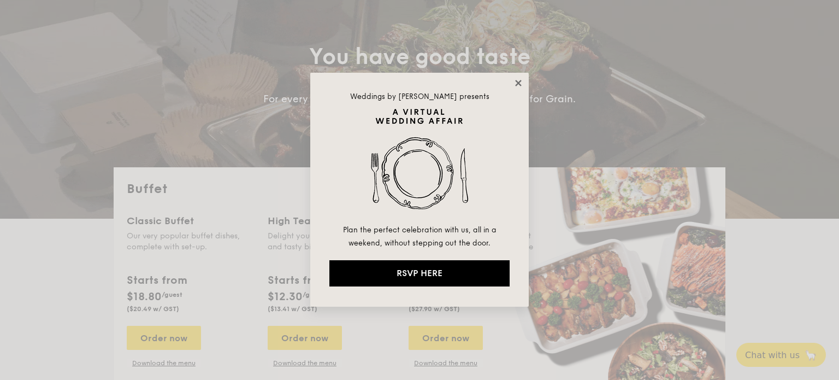
click at [513, 80] on icon at bounding box center [518, 83] width 10 height 10
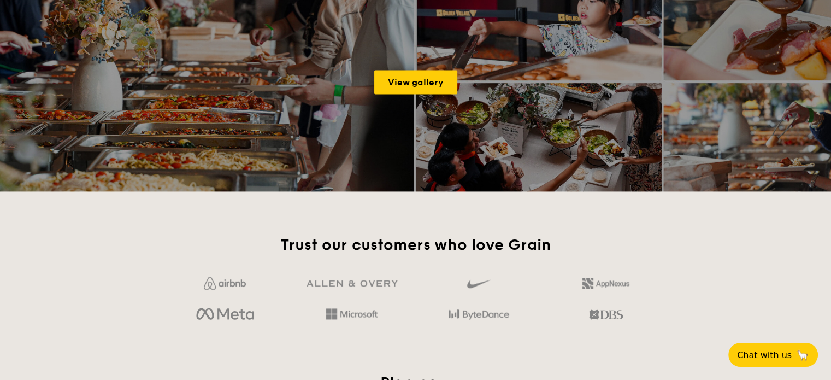
scroll to position [1966, 0]
